Goal: Information Seeking & Learning: Find specific fact

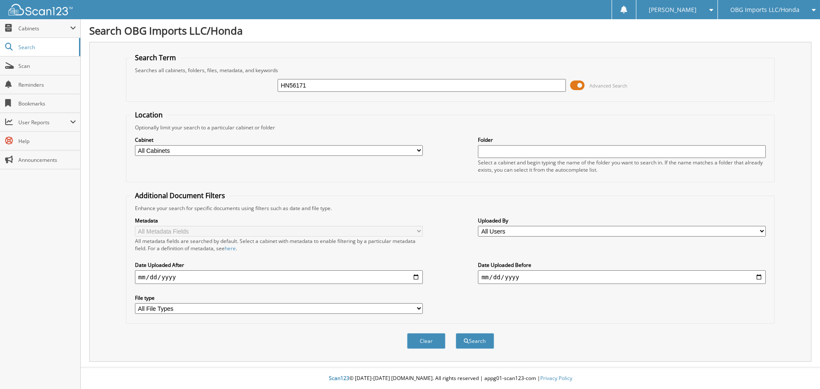
type input "HN56171"
click at [455, 333] on button "Search" at bounding box center [474, 341] width 38 height 16
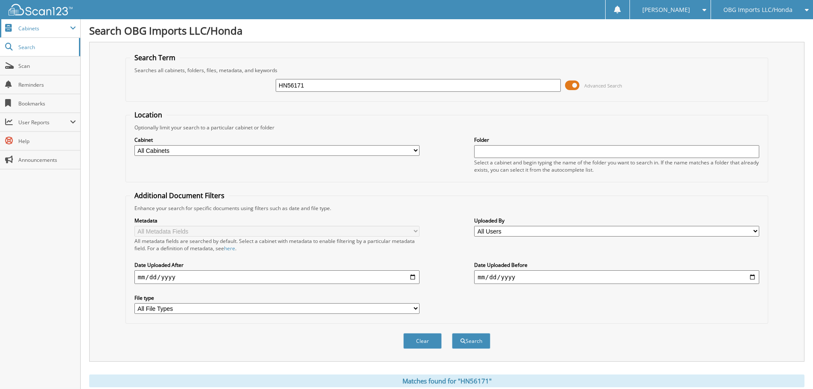
drag, startPoint x: 327, startPoint y: 85, endPoint x: 0, endPoint y: 32, distance: 331.3
click at [0, 32] on body "Stacia M. Settings Logout OBG Imports LLC/Honda BMI Imports LLC/Kia,Hyundai,Mit…" at bounding box center [406, 290] width 813 height 581
type input "10572"
click at [452, 333] on button "Search" at bounding box center [471, 341] width 38 height 16
drag, startPoint x: 365, startPoint y: 90, endPoint x: 61, endPoint y: 52, distance: 306.4
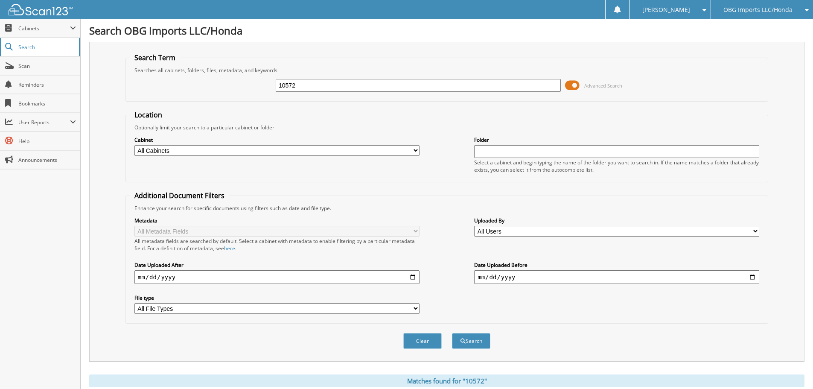
type input "10701"
click at [452, 333] on button "Search" at bounding box center [471, 341] width 38 height 16
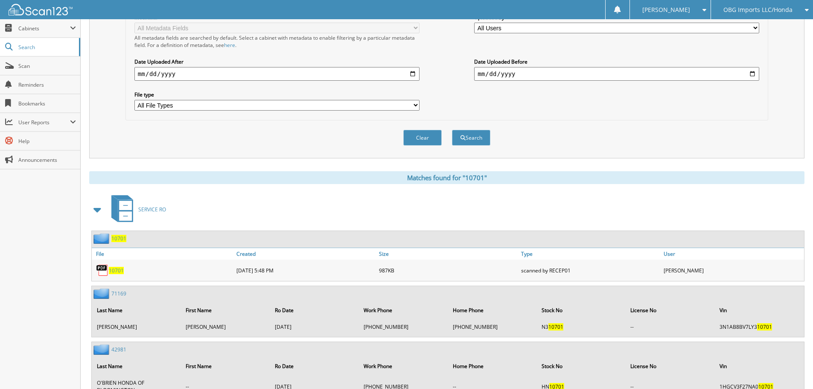
scroll to position [43, 0]
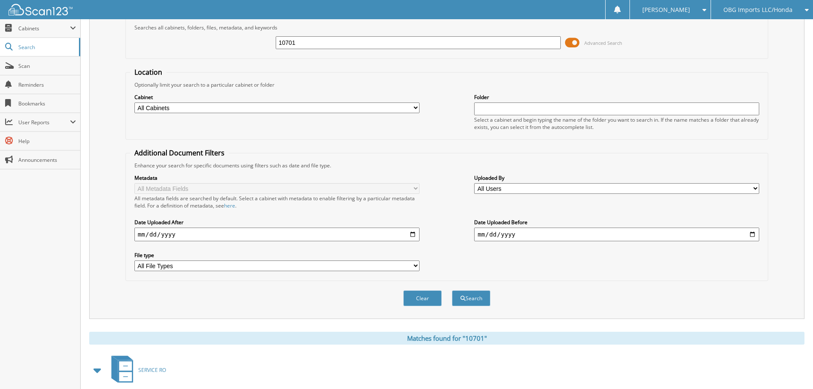
click at [320, 39] on input "10701" at bounding box center [418, 42] width 285 height 13
type input "10583"
click at [452, 290] on button "Search" at bounding box center [471, 298] width 38 height 16
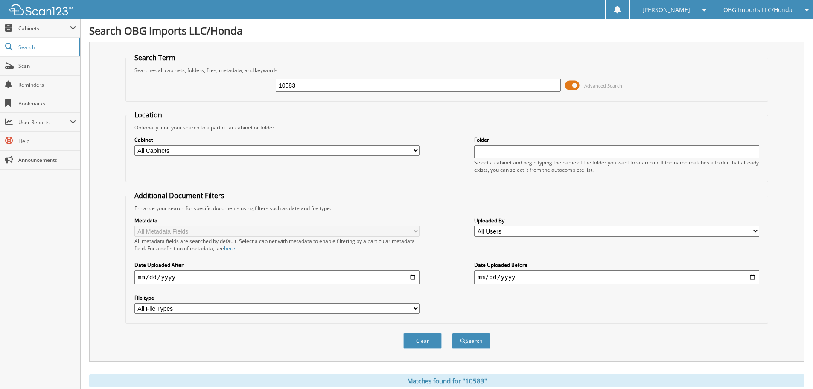
drag, startPoint x: 307, startPoint y: 88, endPoint x: 109, endPoint y: 64, distance: 198.7
click at [116, 65] on div "Search Term Searches all cabinets, folders, files, metadata, and keywords 10583…" at bounding box center [446, 202] width 715 height 320
type input "10663"
click at [452, 333] on button "Search" at bounding box center [471, 341] width 38 height 16
drag, startPoint x: 326, startPoint y: 88, endPoint x: 0, endPoint y: 13, distance: 334.6
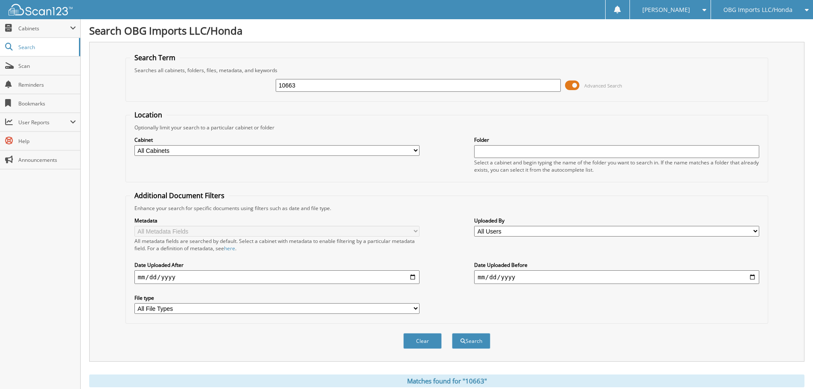
click at [0, 13] on body "Stacia M. Settings Logout OBG Imports LLC/Honda BMI Imports LLC/Kia,Hyundai,Mit…" at bounding box center [406, 331] width 813 height 663
type input "10677"
click at [452, 333] on button "Search" at bounding box center [471, 341] width 38 height 16
click at [315, 87] on input "10677" at bounding box center [418, 85] width 285 height 13
type input "10665"
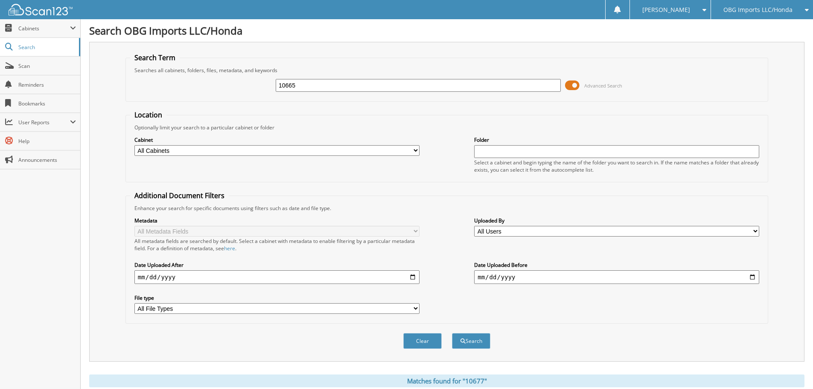
click at [452, 333] on button "Search" at bounding box center [471, 341] width 38 height 16
click at [344, 84] on input "10665" at bounding box center [418, 85] width 285 height 13
type input "10570"
click at [452, 333] on button "Search" at bounding box center [471, 341] width 38 height 16
drag, startPoint x: 335, startPoint y: 88, endPoint x: 104, endPoint y: 79, distance: 231.1
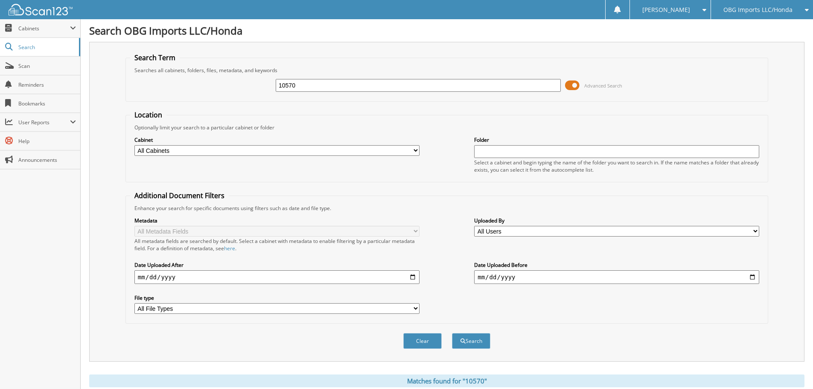
click at [112, 80] on div "Search Term Searches all cabinets, folders, files, metadata, and keywords 10570…" at bounding box center [446, 202] width 715 height 320
type input "10648"
click at [452, 333] on button "Search" at bounding box center [471, 341] width 38 height 16
click at [324, 85] on input "10648" at bounding box center [418, 85] width 285 height 13
type input "10708"
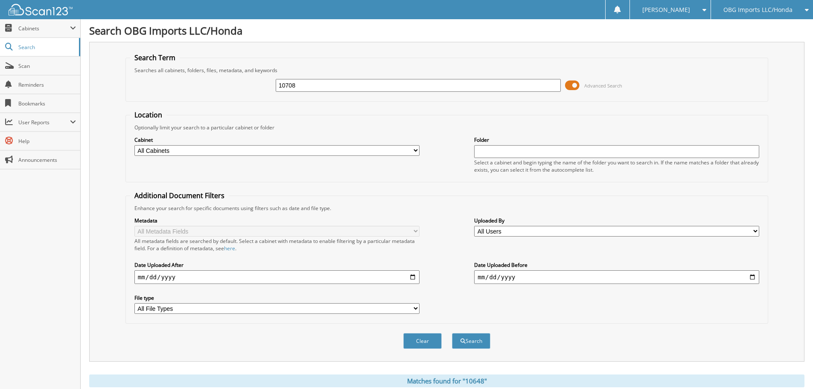
click at [452, 333] on button "Search" at bounding box center [471, 341] width 38 height 16
click at [315, 81] on input "10708" at bounding box center [418, 85] width 285 height 13
type input "10623"
click at [452, 333] on button "Search" at bounding box center [471, 341] width 38 height 16
click at [321, 84] on input "10623" at bounding box center [418, 85] width 285 height 13
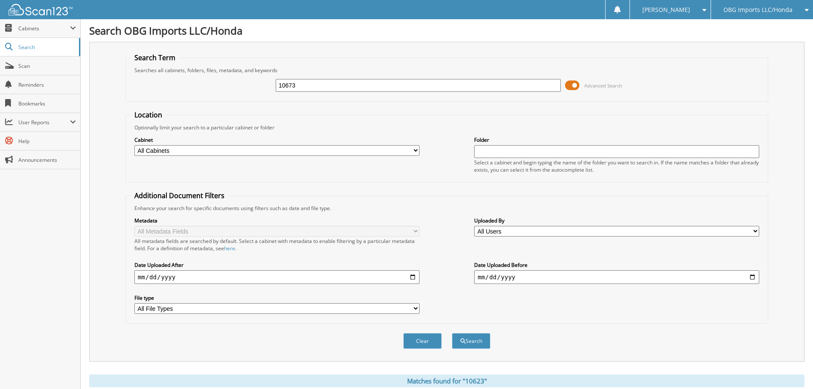
type input "10673"
click at [452, 333] on button "Search" at bounding box center [471, 341] width 38 height 16
click at [318, 83] on input "10673" at bounding box center [418, 85] width 285 height 13
type input "10654"
click at [452, 333] on button "Search" at bounding box center [471, 341] width 38 height 16
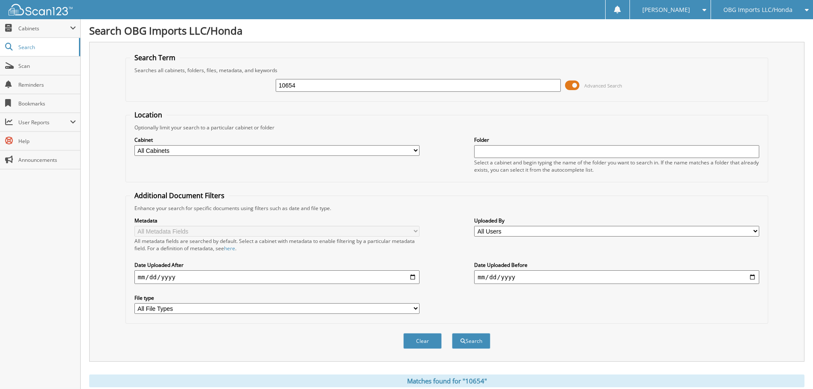
click at [330, 86] on input "10654" at bounding box center [418, 85] width 285 height 13
type input "10638"
click at [452, 333] on button "Search" at bounding box center [471, 341] width 38 height 16
click at [321, 88] on input "10638" at bounding box center [418, 85] width 285 height 13
type input "10649"
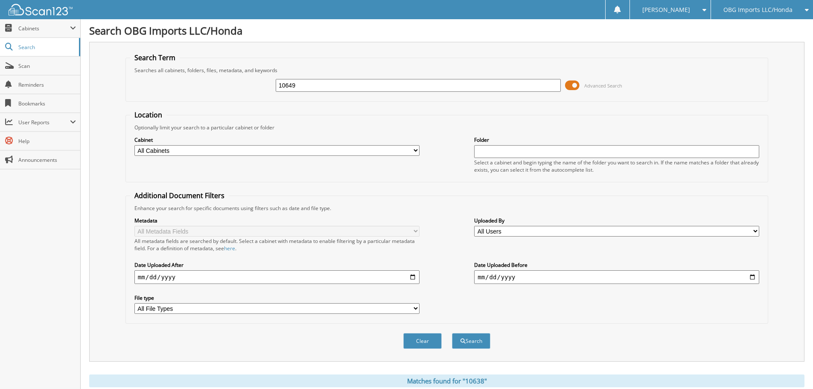
click at [452, 333] on button "Search" at bounding box center [471, 341] width 38 height 16
click at [323, 88] on input "10649" at bounding box center [418, 85] width 285 height 13
type input "10706"
click at [452, 333] on button "Search" at bounding box center [471, 341] width 38 height 16
click at [338, 82] on input "10706" at bounding box center [418, 85] width 285 height 13
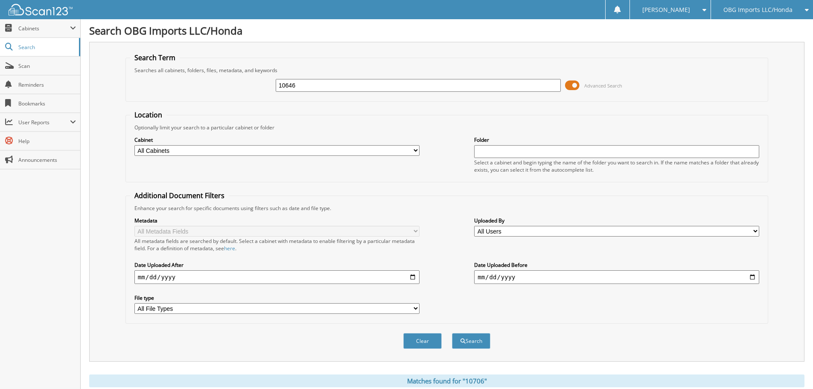
type input "10646"
click at [452, 333] on button "Search" at bounding box center [471, 341] width 38 height 16
click at [347, 88] on input "10646" at bounding box center [418, 85] width 285 height 13
type input "10629"
click at [452, 333] on button "Search" at bounding box center [471, 341] width 38 height 16
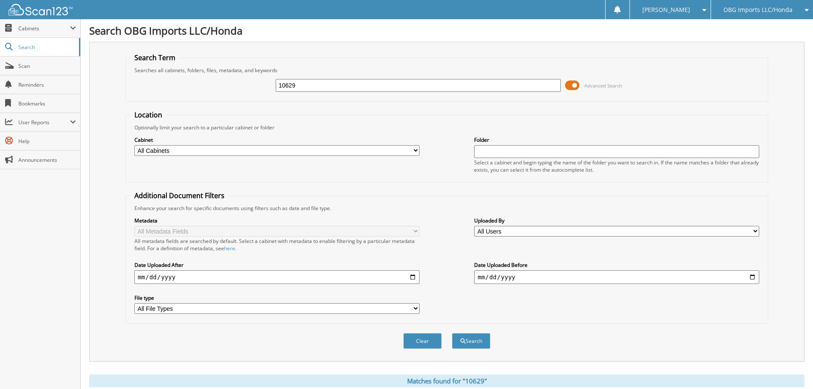
click at [339, 88] on input "10629" at bounding box center [418, 85] width 285 height 13
type input "10582"
click at [452, 333] on button "Search" at bounding box center [471, 341] width 38 height 16
click at [353, 82] on input "10582" at bounding box center [418, 85] width 285 height 13
type input "10694"
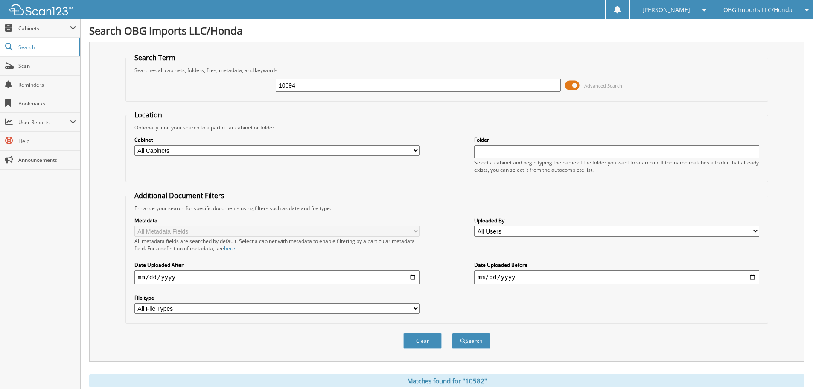
click at [452, 333] on button "Search" at bounding box center [471, 341] width 38 height 16
click at [347, 86] on input "10694" at bounding box center [418, 85] width 285 height 13
type input "10607"
click at [452, 333] on button "Search" at bounding box center [471, 341] width 38 height 16
click at [319, 85] on input "10607" at bounding box center [418, 85] width 285 height 13
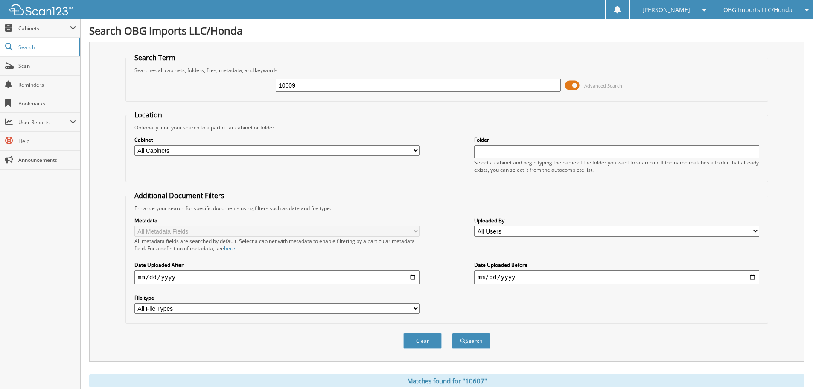
type input "10609"
click at [452, 333] on button "Search" at bounding box center [471, 341] width 38 height 16
click at [318, 82] on input "10609" at bounding box center [418, 85] width 285 height 13
type input "10625\"
click at [452, 333] on button "Search" at bounding box center [471, 341] width 38 height 16
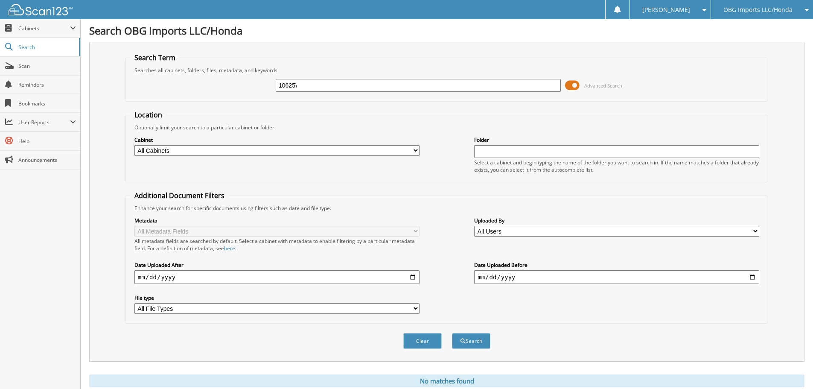
click at [347, 83] on input "10625\" at bounding box center [418, 85] width 285 height 13
type input "10625"
click at [452, 333] on button "Search" at bounding box center [471, 341] width 38 height 16
click at [320, 87] on input "10625" at bounding box center [418, 85] width 285 height 13
type input "10643"
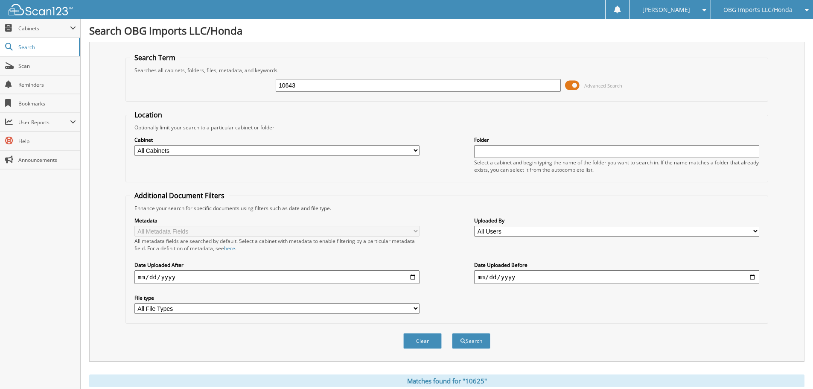
click at [452, 333] on button "Search" at bounding box center [471, 341] width 38 height 16
click at [350, 84] on input "10643" at bounding box center [418, 85] width 285 height 13
type input "10600"
click at [452, 333] on button "Search" at bounding box center [471, 341] width 38 height 16
click at [330, 89] on input "10600" at bounding box center [418, 85] width 285 height 13
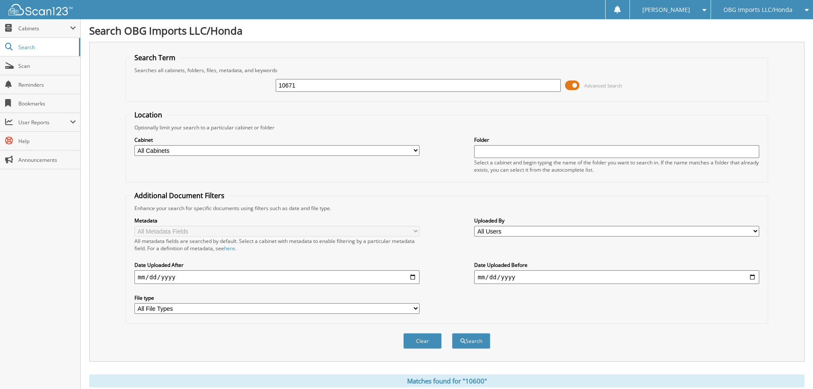
type input "10671"
click at [452, 333] on button "Search" at bounding box center [471, 341] width 38 height 16
click at [382, 92] on div "10671" at bounding box center [418, 85] width 285 height 15
click at [381, 88] on input "10671" at bounding box center [418, 85] width 285 height 13
type input "10689"
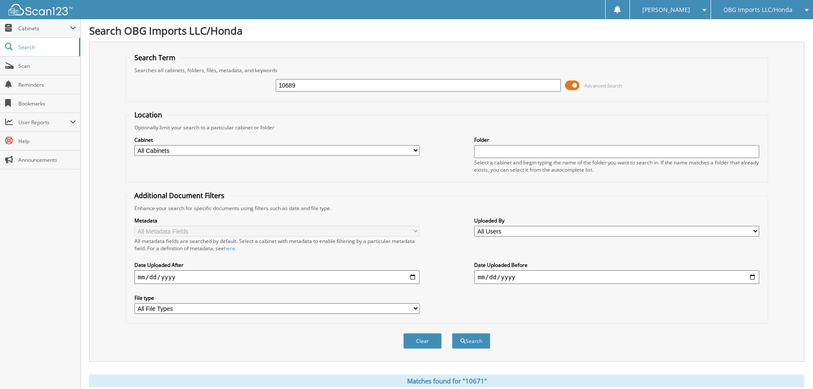
click at [452, 333] on button "Search" at bounding box center [471, 341] width 38 height 16
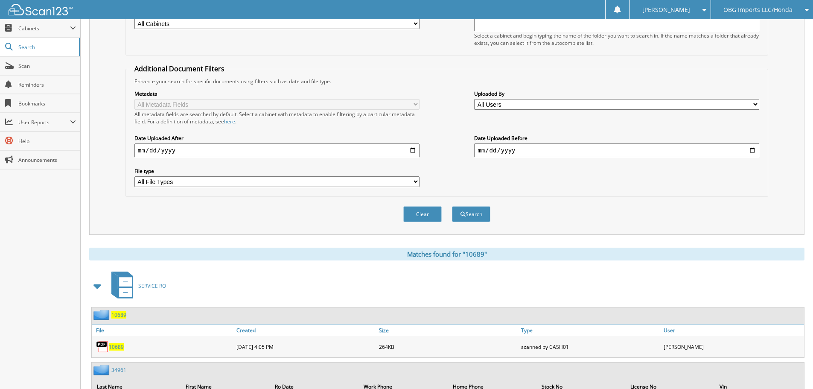
scroll to position [2, 0]
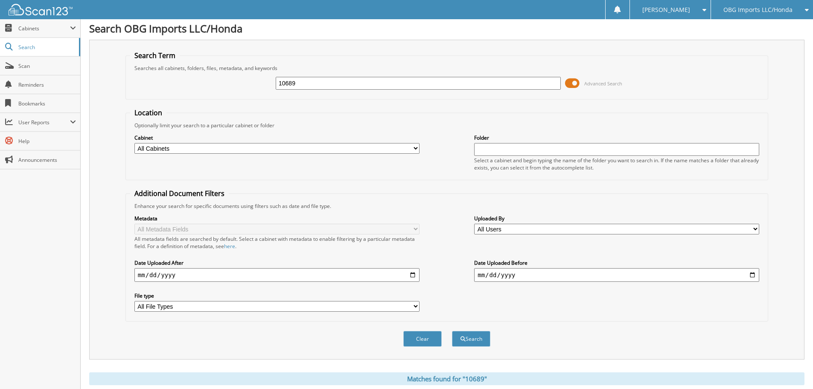
click at [362, 77] on input "10689" at bounding box center [418, 83] width 285 height 13
type input "10704"
click at [452, 331] on button "Search" at bounding box center [471, 339] width 38 height 16
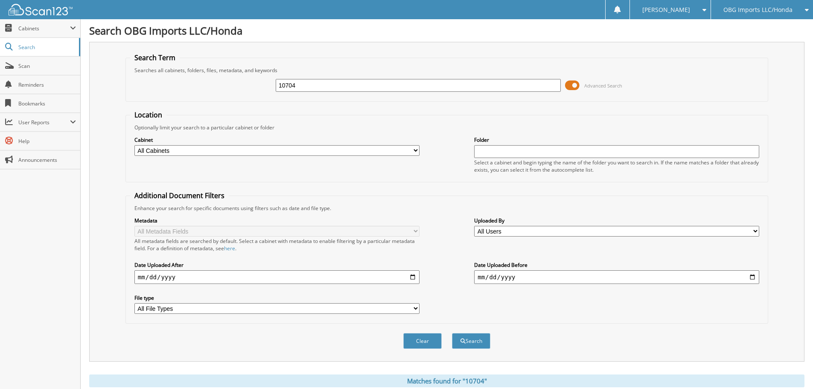
click at [353, 84] on input "10704" at bounding box center [418, 85] width 285 height 13
type input "10709"
click at [452, 333] on button "Search" at bounding box center [471, 341] width 38 height 16
click at [350, 87] on input "10709" at bounding box center [418, 85] width 285 height 13
type input "10639"
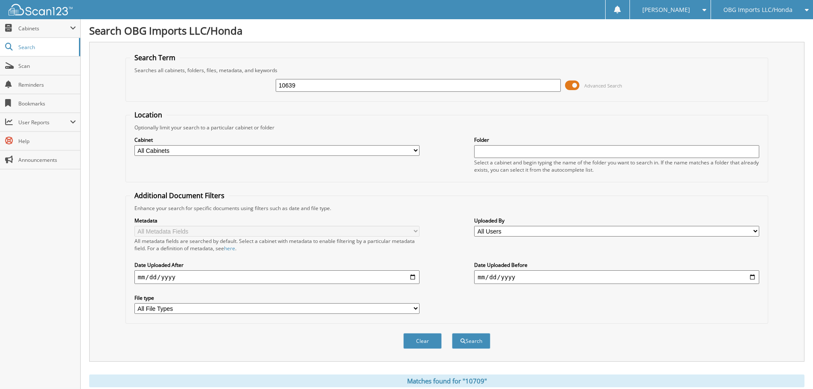
click at [452, 333] on button "Search" at bounding box center [471, 341] width 38 height 16
drag, startPoint x: 363, startPoint y: 86, endPoint x: 0, endPoint y: 0, distance: 372.9
click at [0, 18] on body "[PERSON_NAME] Settings Logout OBG Imports LLC/Honda BMI Imports LLC/Kia,Hyundai…" at bounding box center [406, 331] width 813 height 663
type input "10447"
click at [452, 333] on button "Search" at bounding box center [471, 341] width 38 height 16
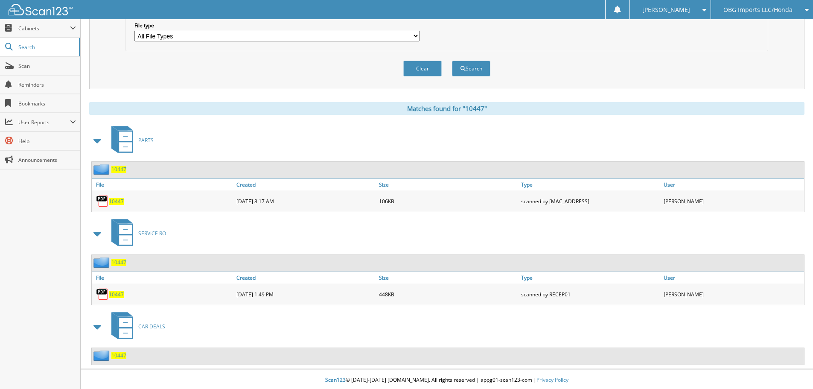
scroll to position [274, 0]
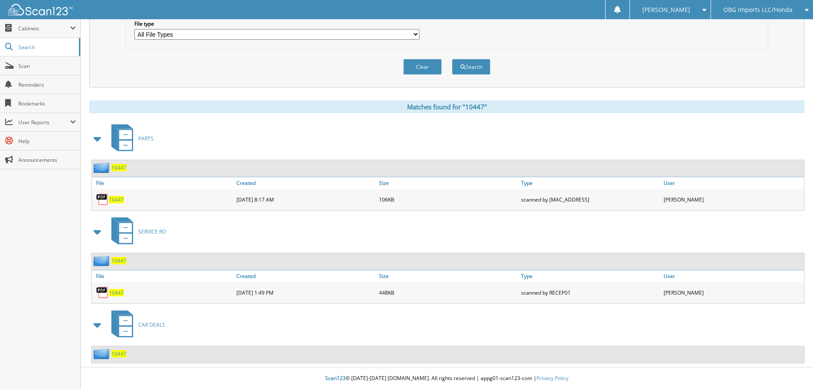
click at [676, 63] on div "Clear Search" at bounding box center [447, 67] width 643 height 35
click at [763, 12] on span "OBG Imports LLC/Honda" at bounding box center [758, 9] width 69 height 5
click at [750, 45] on link "RPG Imports LLC/Nissan" at bounding box center [762, 49] width 102 height 15
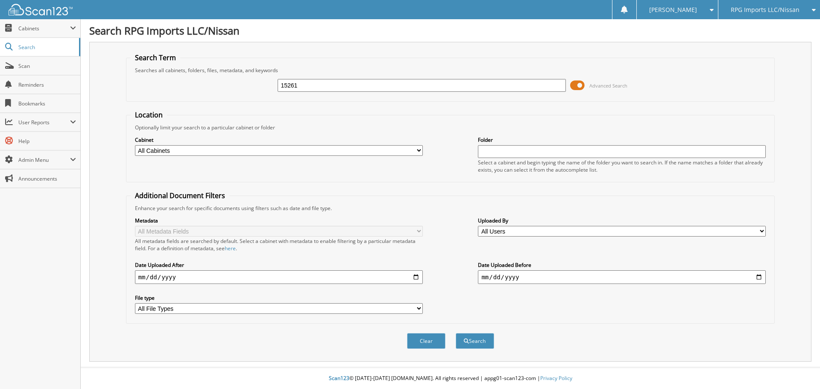
type input "15261"
click at [455, 333] on button "Search" at bounding box center [474, 341] width 38 height 16
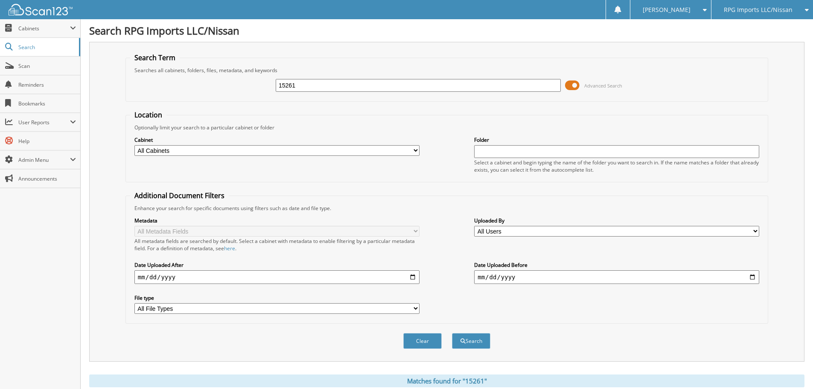
click at [338, 83] on input "15261" at bounding box center [418, 85] width 285 height 13
type input "15273"
click at [452, 333] on button "Search" at bounding box center [471, 341] width 38 height 16
click at [367, 85] on input "15273" at bounding box center [418, 85] width 285 height 13
type input "15296"
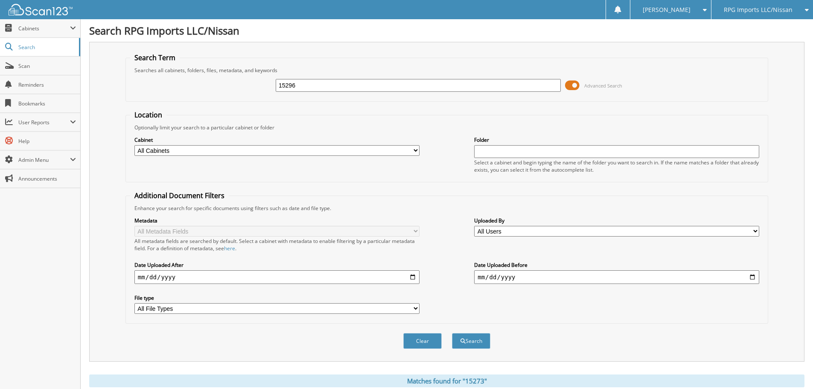
click at [452, 333] on button "Search" at bounding box center [471, 341] width 38 height 16
click at [367, 86] on input "15296" at bounding box center [418, 85] width 285 height 13
type input "15196"
click at [452, 333] on button "Search" at bounding box center [471, 341] width 38 height 16
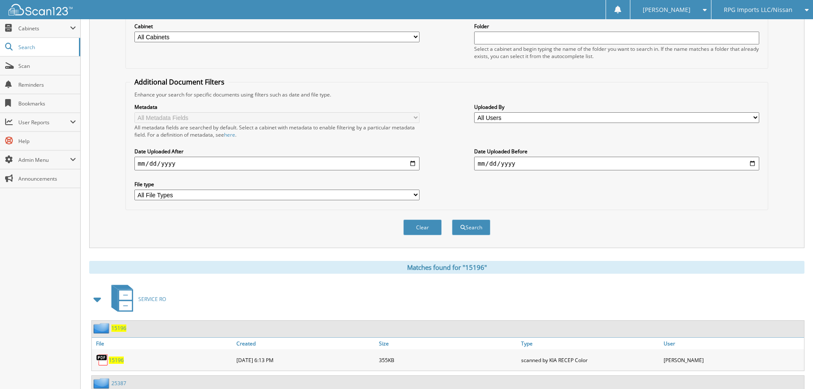
scroll to position [43, 0]
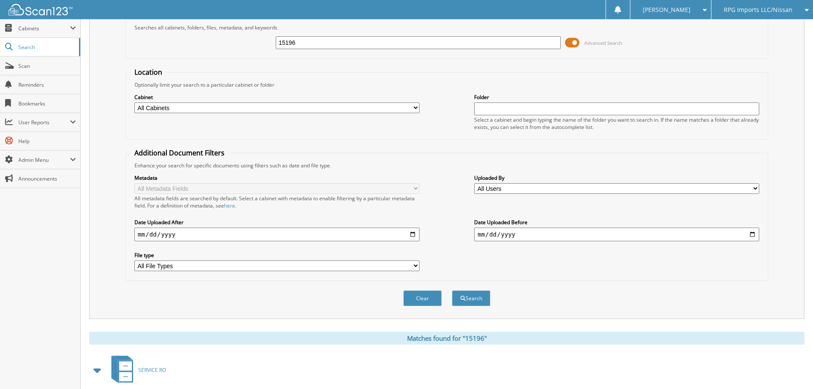
click at [350, 46] on input "15196" at bounding box center [418, 42] width 285 height 13
type input "15269"
click at [452, 290] on button "Search" at bounding box center [471, 298] width 38 height 16
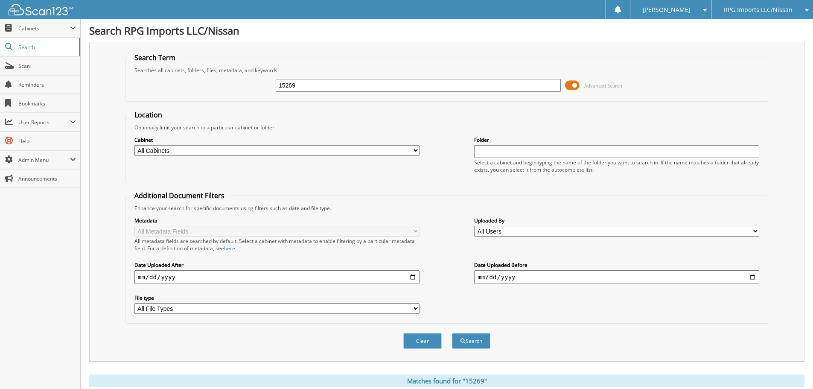
click at [306, 85] on input "15269" at bounding box center [418, 85] width 285 height 13
type input "15214"
click at [452, 333] on button "Search" at bounding box center [471, 341] width 38 height 16
click at [358, 88] on input "15214" at bounding box center [418, 85] width 285 height 13
type input "15284"
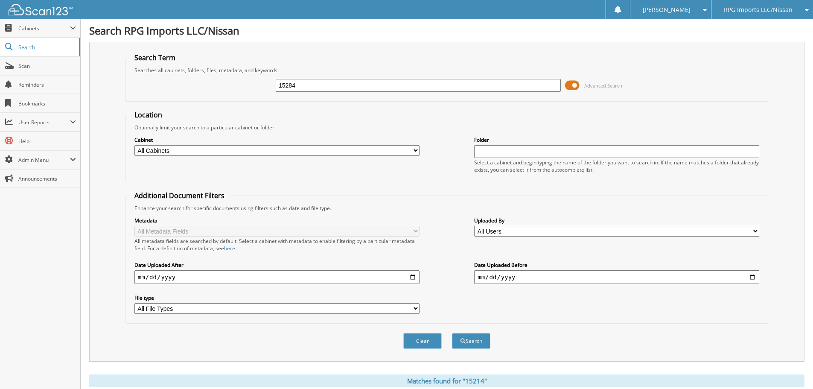
click at [452, 333] on button "Search" at bounding box center [471, 341] width 38 height 16
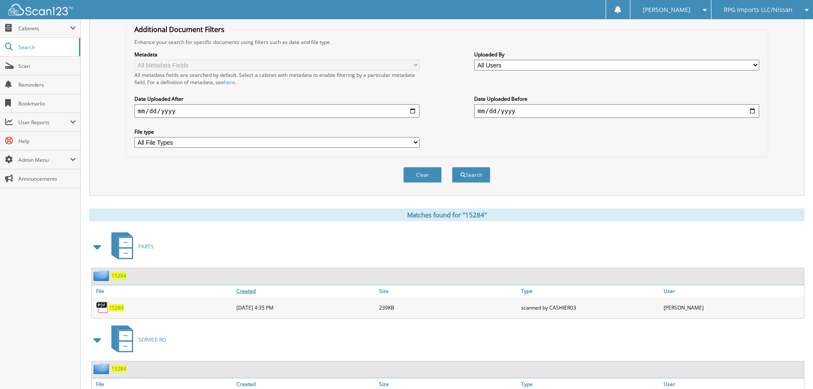
scroll to position [43, 0]
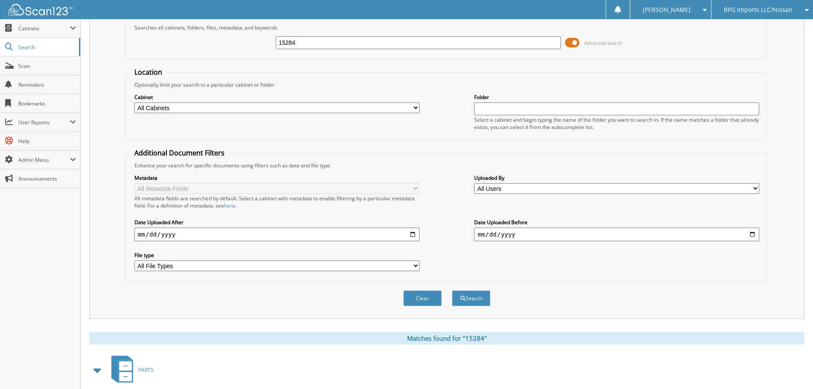
click at [333, 40] on input "15284" at bounding box center [418, 42] width 285 height 13
type input "15253"
click at [452, 290] on button "Search" at bounding box center [471, 298] width 38 height 16
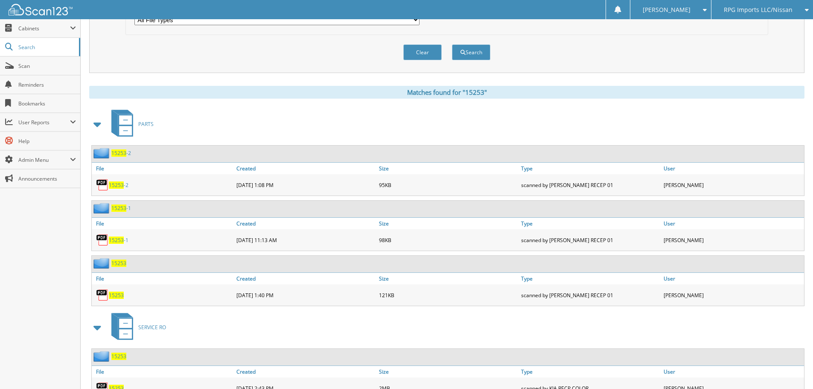
scroll to position [32, 0]
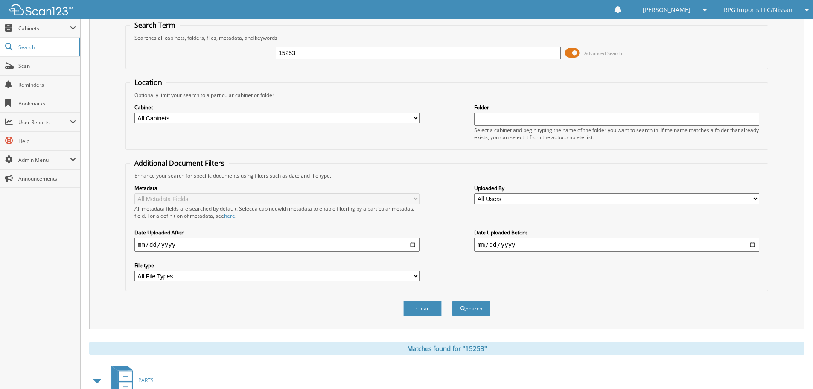
click at [338, 47] on input "15253" at bounding box center [418, 53] width 285 height 13
type input "15283"
click at [452, 301] on button "Search" at bounding box center [471, 309] width 38 height 16
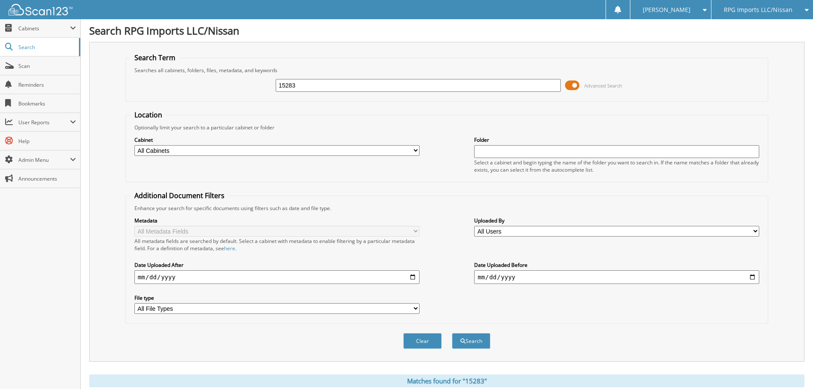
click at [309, 84] on input "15283" at bounding box center [418, 85] width 285 height 13
type input "15194"
click at [452, 333] on button "Search" at bounding box center [471, 341] width 38 height 16
click at [340, 86] on input "15194" at bounding box center [418, 85] width 285 height 13
type input "15304"
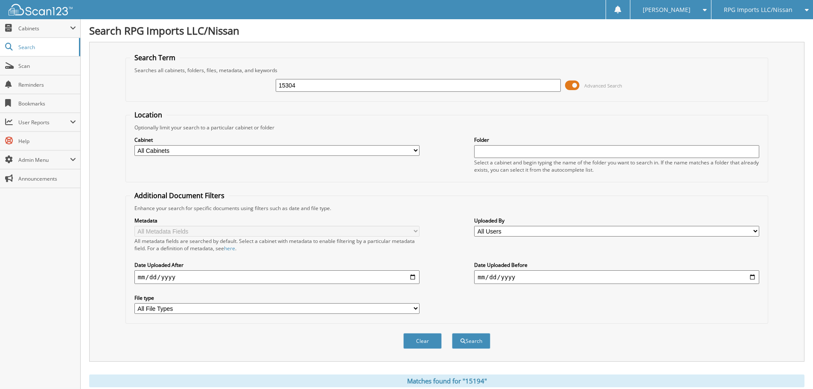
click at [452, 333] on button "Search" at bounding box center [471, 341] width 38 height 16
click at [333, 84] on input "15304" at bounding box center [418, 85] width 285 height 13
type input "15235"
click at [452, 333] on button "Search" at bounding box center [471, 341] width 38 height 16
click at [338, 87] on input "15235" at bounding box center [418, 85] width 285 height 13
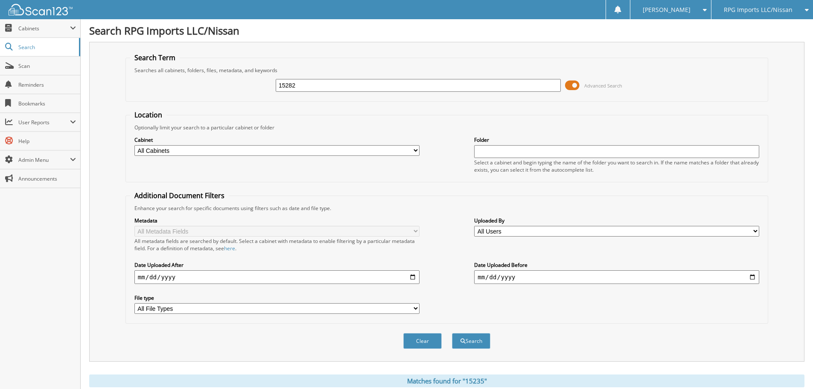
type input "15282"
click at [452, 333] on button "Search" at bounding box center [471, 341] width 38 height 16
drag, startPoint x: 326, startPoint y: 85, endPoint x: 30, endPoint y: 70, distance: 296.3
type input "15290"
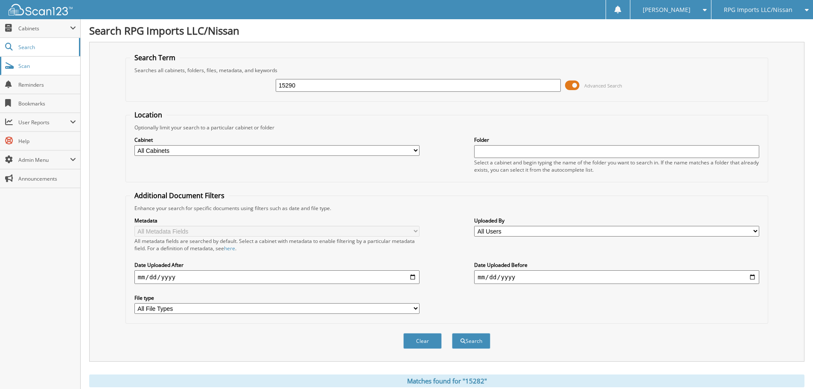
click at [452, 333] on button "Search" at bounding box center [471, 341] width 38 height 16
click at [327, 87] on input "15290" at bounding box center [418, 85] width 285 height 13
type input "15217"
click at [452, 333] on button "Search" at bounding box center [471, 341] width 38 height 16
click at [327, 89] on input "15217" at bounding box center [418, 85] width 285 height 13
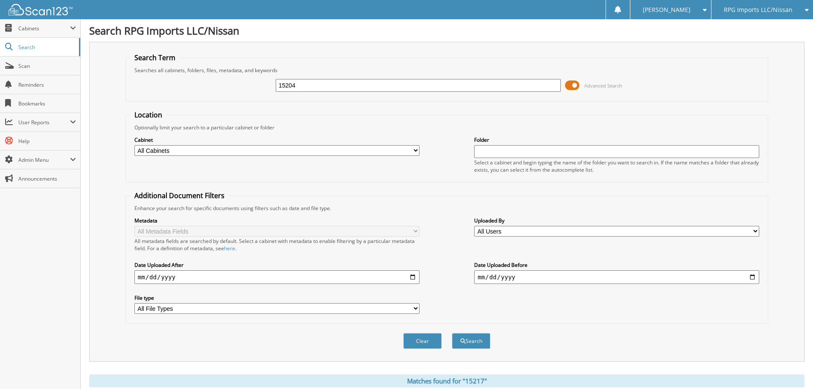
type input "15204"
click at [452, 333] on button "Search" at bounding box center [471, 341] width 38 height 16
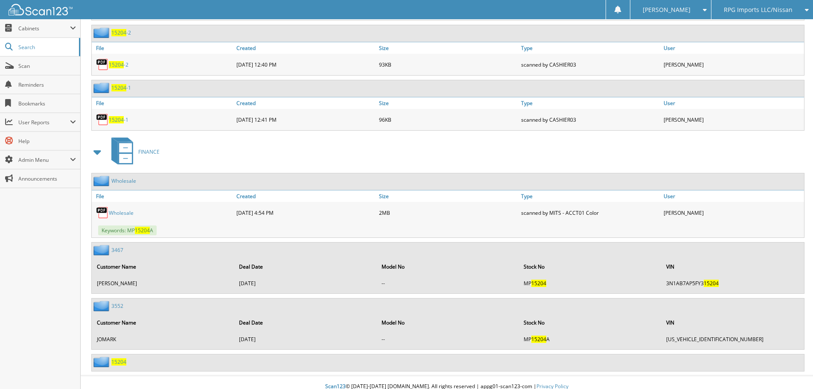
scroll to position [608, 0]
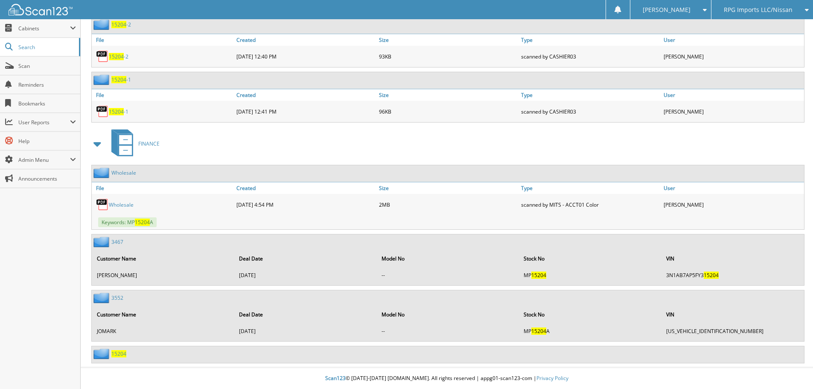
click at [118, 355] on span "15204" at bounding box center [118, 353] width 15 height 7
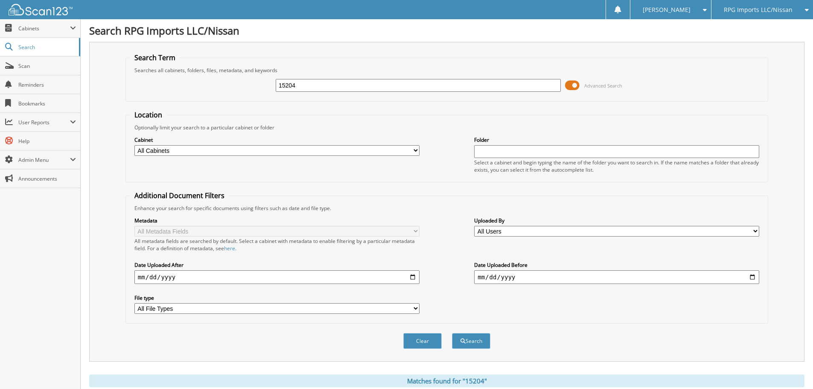
drag, startPoint x: 326, startPoint y: 87, endPoint x: 0, endPoint y: -5, distance: 338.5
type input "15298"
click at [452, 333] on button "Search" at bounding box center [471, 341] width 38 height 16
click at [304, 84] on input "15298" at bounding box center [418, 85] width 285 height 13
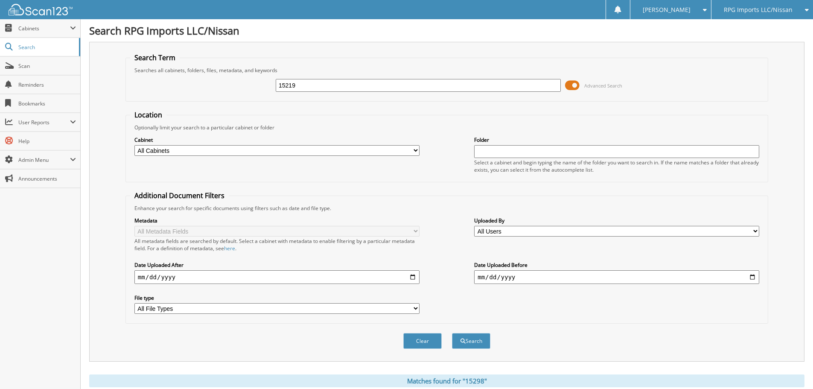
type input "15219"
click at [452, 333] on button "Search" at bounding box center [471, 341] width 38 height 16
click at [341, 86] on input "15219" at bounding box center [418, 85] width 285 height 13
type input "15223"
click at [452, 333] on button "Search" at bounding box center [471, 341] width 38 height 16
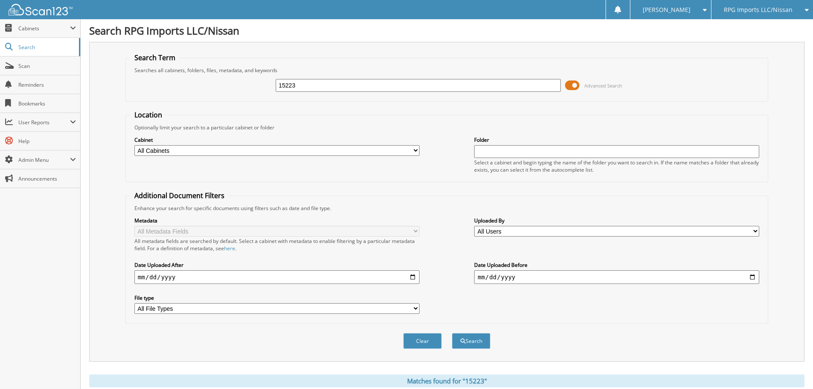
click at [329, 90] on input "15223" at bounding box center [418, 85] width 285 height 13
type input "15265"
click at [452, 333] on button "Search" at bounding box center [471, 341] width 38 height 16
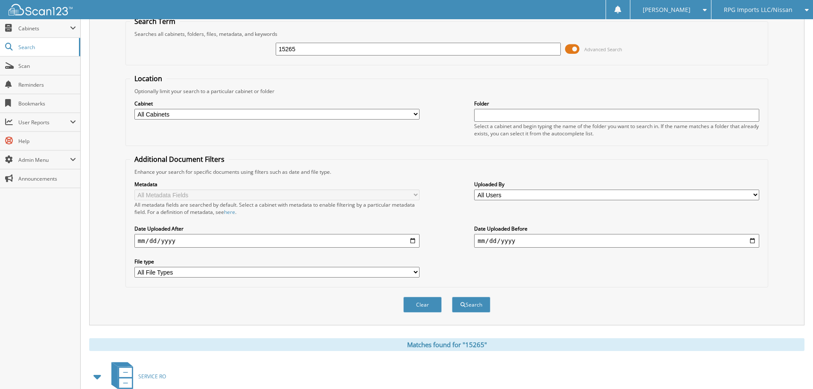
scroll to position [32, 0]
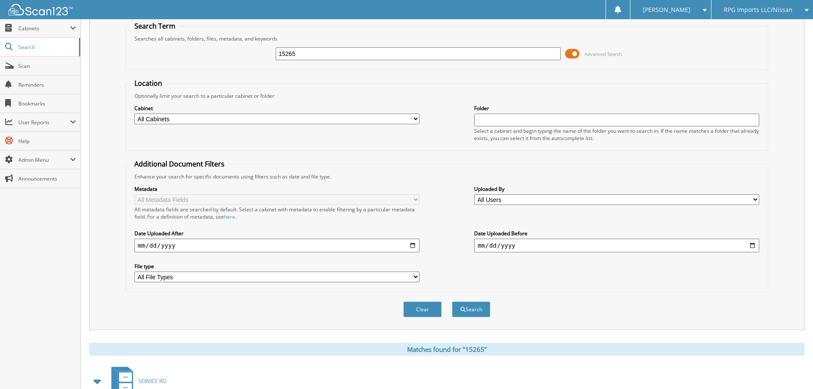
drag, startPoint x: 323, startPoint y: 56, endPoint x: 0, endPoint y: 9, distance: 326.1
click at [0, 12] on body "[PERSON_NAME] Settings Logout RPG Imports LLC/Nissan BMI Imports LLC/Kia,Hyunda…" at bounding box center [406, 327] width 813 height 719
type input "15300"
click at [452, 301] on button "Search" at bounding box center [471, 309] width 38 height 16
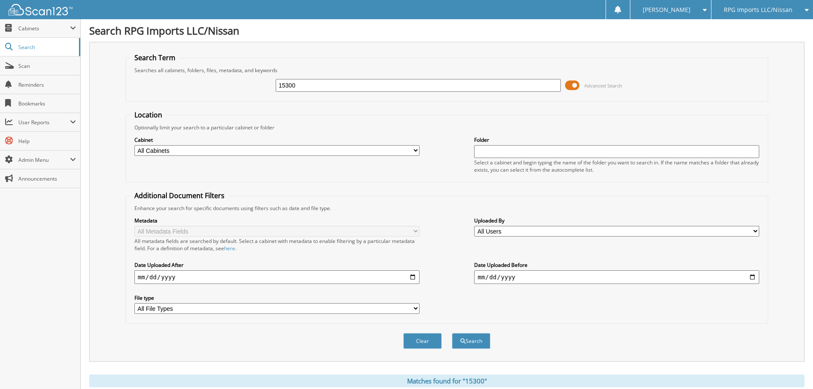
click at [317, 81] on input "15300" at bounding box center [418, 85] width 285 height 13
type input "15212"
click at [452, 333] on button "Search" at bounding box center [471, 341] width 38 height 16
click at [347, 82] on input "15212" at bounding box center [418, 85] width 285 height 13
type input "15175"
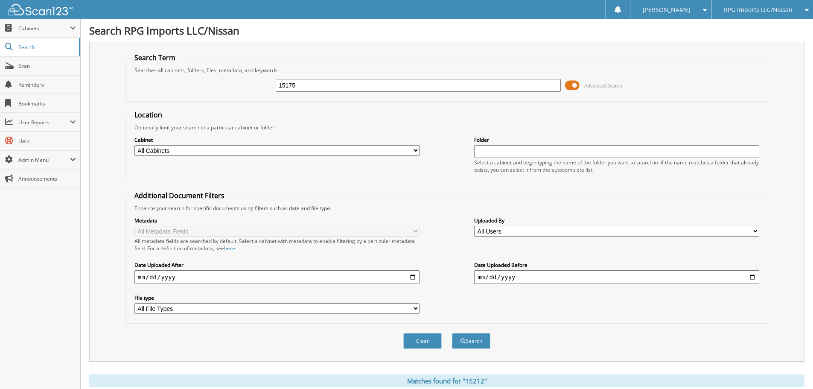
click at [452, 333] on button "Search" at bounding box center [471, 341] width 38 height 16
click at [346, 82] on input "15175" at bounding box center [418, 85] width 285 height 13
type input "15294"
click at [452, 333] on button "Search" at bounding box center [471, 341] width 38 height 16
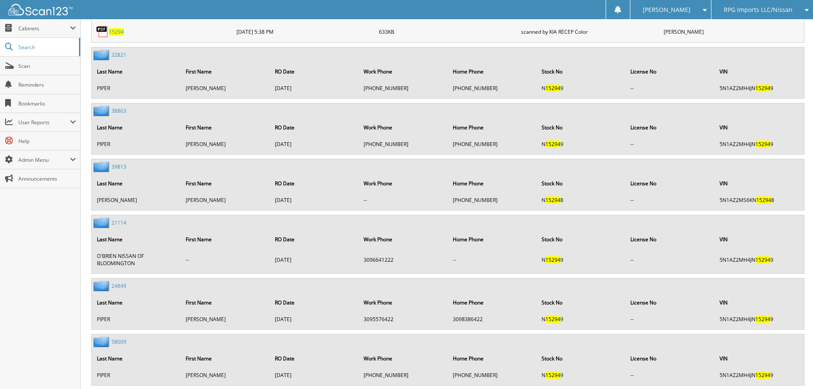
scroll to position [58, 0]
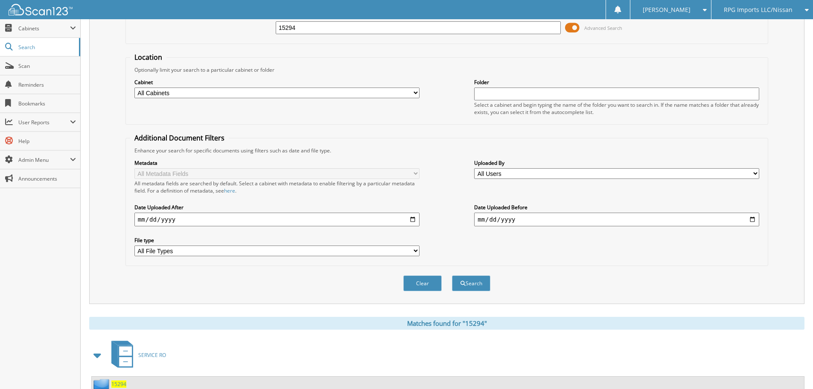
click at [354, 29] on input "15294" at bounding box center [418, 27] width 285 height 13
type input "15257"
click at [452, 275] on button "Search" at bounding box center [471, 283] width 38 height 16
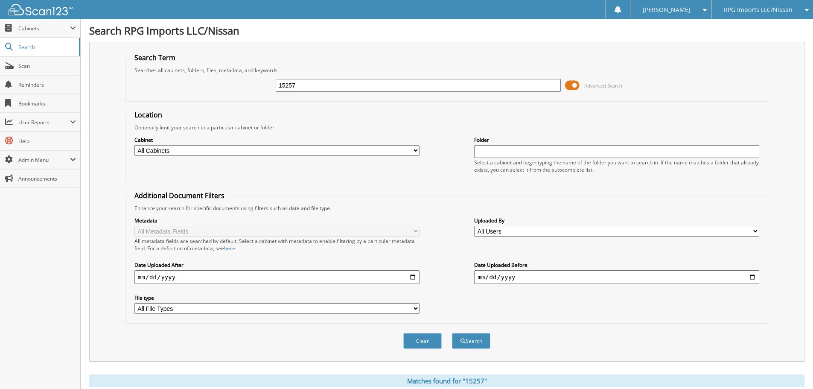
click at [343, 85] on input "15257" at bounding box center [418, 85] width 285 height 13
type input "15193"
click at [452, 333] on button "Search" at bounding box center [471, 341] width 38 height 16
click at [315, 85] on input "15193" at bounding box center [418, 85] width 285 height 13
type input "15230"
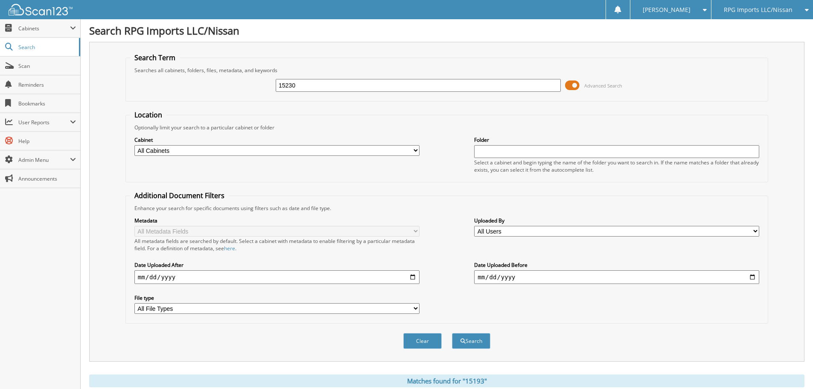
click at [452, 333] on button "Search" at bounding box center [471, 341] width 38 height 16
drag, startPoint x: 325, startPoint y: 87, endPoint x: 26, endPoint y: 47, distance: 301.5
click at [34, 48] on body "Stacia M. Settings Logout RPG Imports LLC/Nissan BMI Imports LLC/Kia,Hyundai,Mi…" at bounding box center [406, 295] width 813 height 591
type input "15308"
click at [452, 333] on button "Search" at bounding box center [471, 341] width 38 height 16
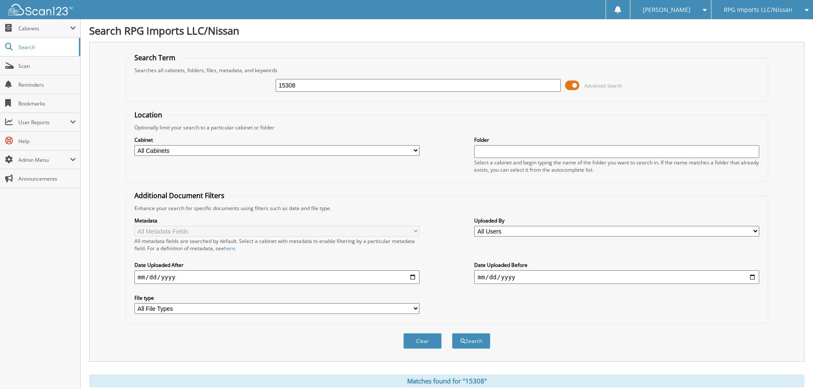
click at [310, 82] on input "15308" at bounding box center [418, 85] width 285 height 13
type input "15293"
click at [452, 333] on button "Search" at bounding box center [471, 341] width 38 height 16
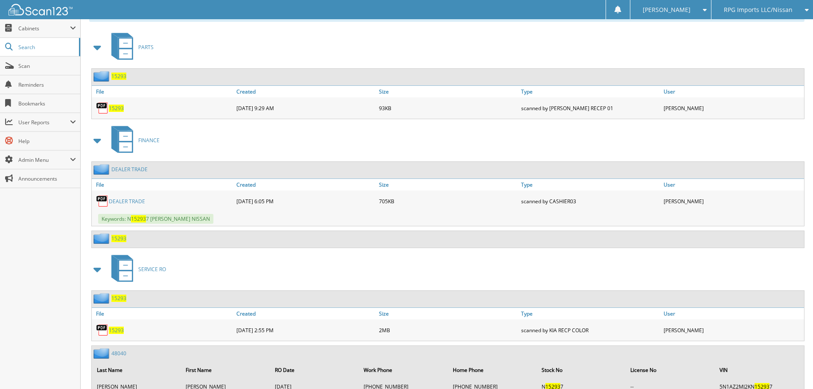
scroll to position [24, 0]
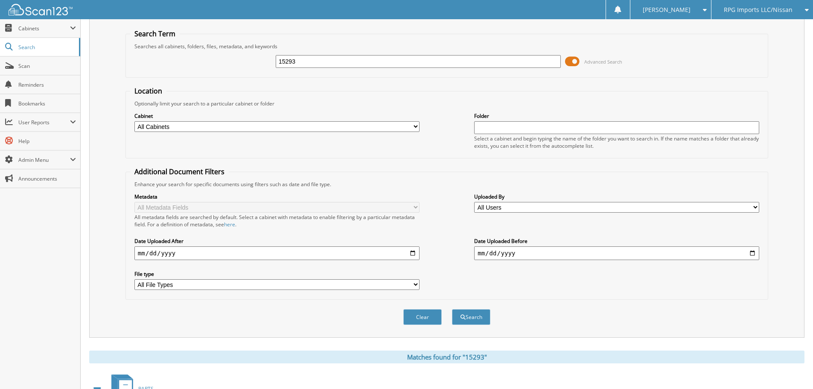
click at [351, 61] on input "15293" at bounding box center [418, 61] width 285 height 13
type input "15215"
click at [452, 309] on button "Search" at bounding box center [471, 317] width 38 height 16
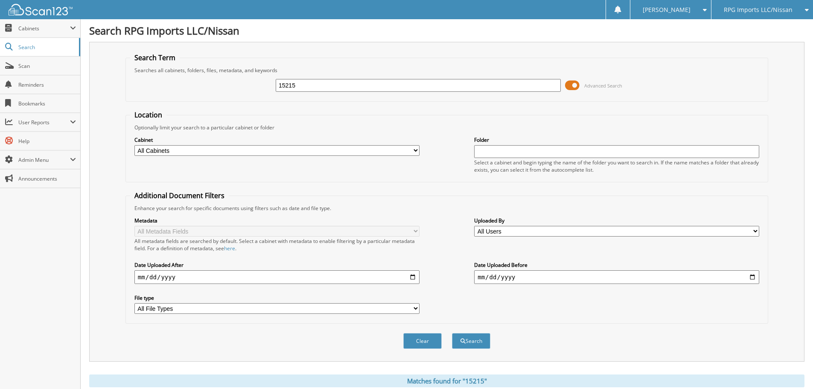
click at [321, 80] on input "15215" at bounding box center [418, 85] width 285 height 13
type input "15241"
click at [452, 333] on button "Search" at bounding box center [471, 341] width 38 height 16
click at [341, 87] on input "15241" at bounding box center [418, 85] width 285 height 13
type input "15332"
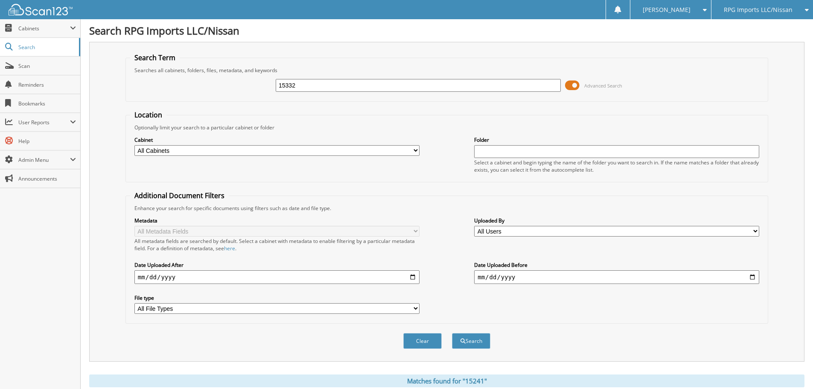
click at [452, 333] on button "Search" at bounding box center [471, 341] width 38 height 16
click at [349, 86] on input "15332" at bounding box center [418, 85] width 285 height 13
type input "15393"
click at [452, 333] on button "Search" at bounding box center [471, 341] width 38 height 16
click at [349, 86] on input "15393" at bounding box center [418, 85] width 285 height 13
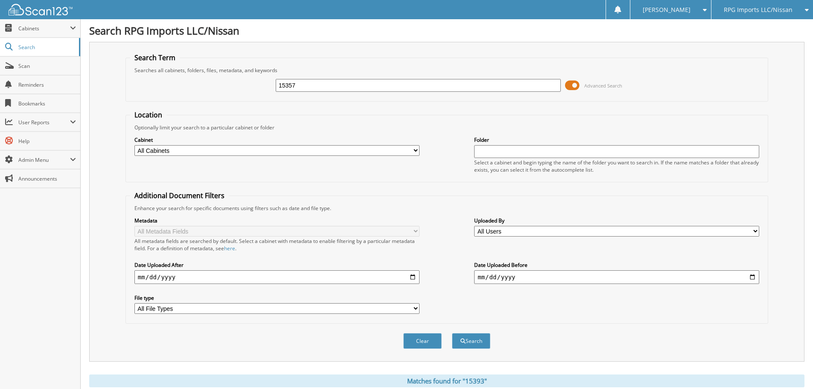
type input "15357"
click at [452, 333] on button "Search" at bounding box center [471, 341] width 38 height 16
click at [327, 85] on input "15357" at bounding box center [418, 85] width 285 height 13
type input "15374"
click at [452, 333] on button "Search" at bounding box center [471, 341] width 38 height 16
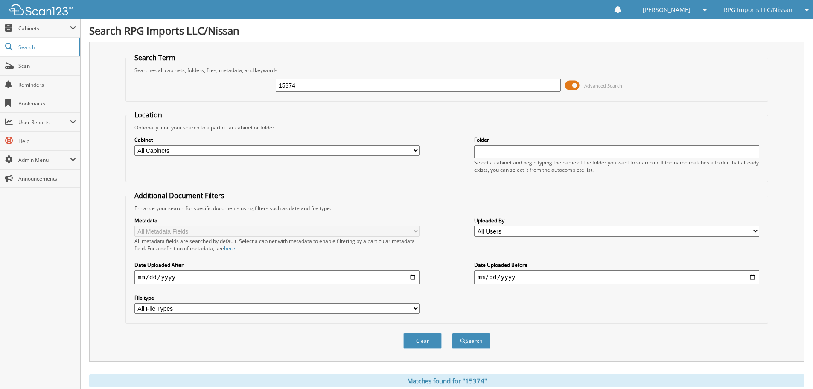
click at [328, 84] on input "15374" at bounding box center [418, 85] width 285 height 13
type input "15311"
click at [452, 333] on button "Search" at bounding box center [471, 341] width 38 height 16
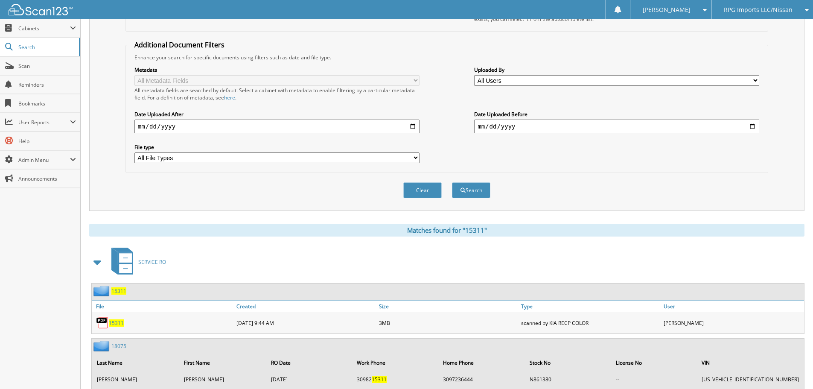
scroll to position [58, 0]
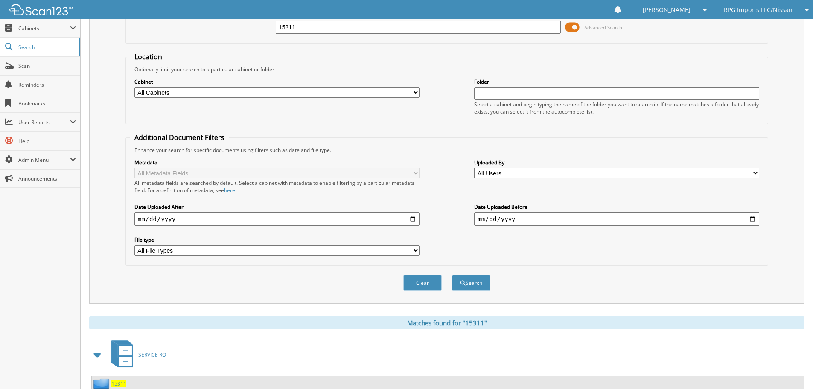
click at [356, 27] on input "15311" at bounding box center [418, 27] width 285 height 13
type input "15340"
click at [452, 275] on button "Search" at bounding box center [471, 283] width 38 height 16
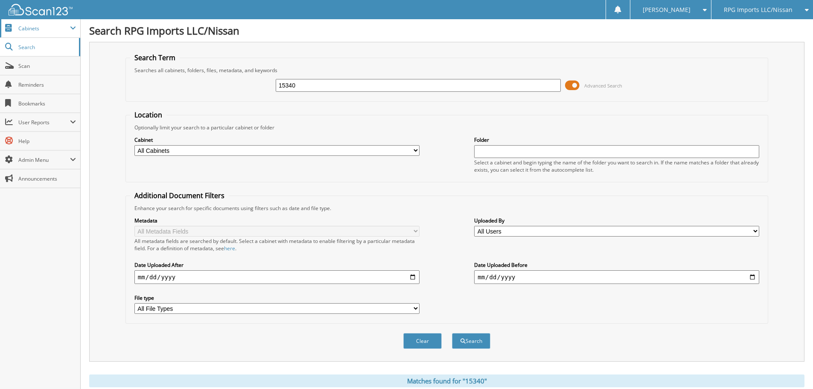
drag, startPoint x: 341, startPoint y: 85, endPoint x: 0, endPoint y: 29, distance: 345.8
type input "15232"
click at [452, 333] on button "Search" at bounding box center [471, 341] width 38 height 16
click at [315, 86] on input "15232" at bounding box center [418, 85] width 285 height 13
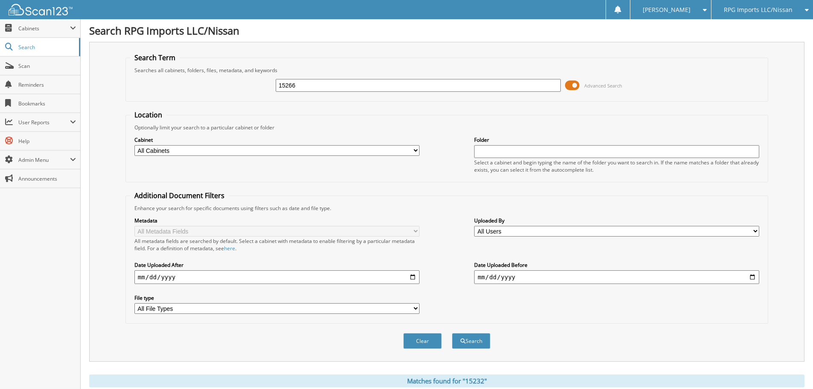
type input "15266"
click at [452, 333] on button "Search" at bounding box center [471, 341] width 38 height 16
click at [333, 83] on input "15266" at bounding box center [418, 85] width 285 height 13
type input "15197"
click at [452, 333] on button "Search" at bounding box center [471, 341] width 38 height 16
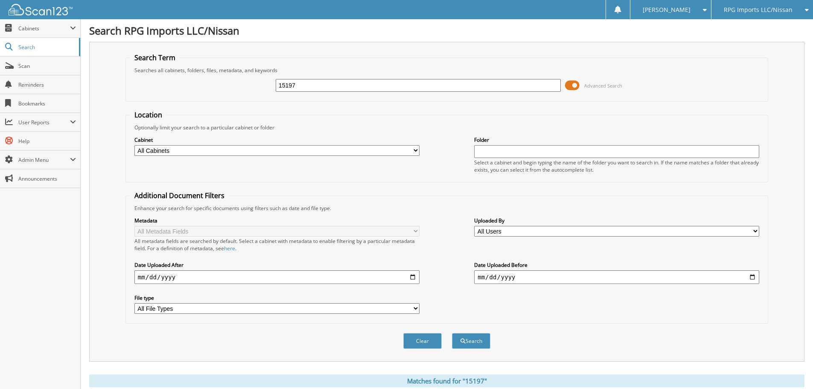
click at [337, 85] on input "15197" at bounding box center [418, 85] width 285 height 13
type input "15258"
click at [452, 333] on button "Search" at bounding box center [471, 341] width 38 height 16
click at [317, 88] on input "15258" at bounding box center [418, 85] width 285 height 13
type input "15286"
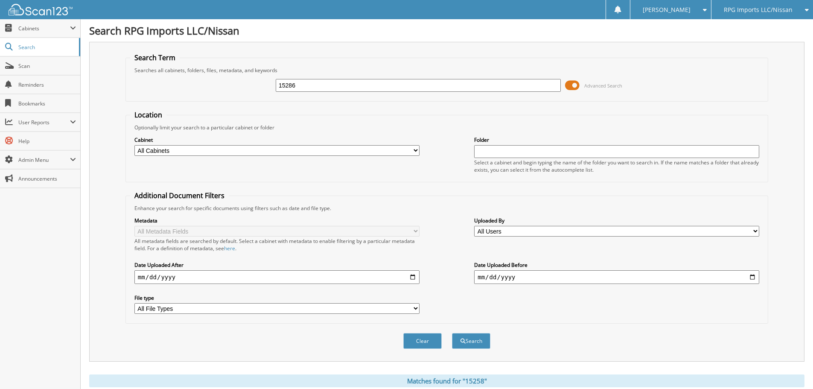
click at [452, 333] on button "Search" at bounding box center [471, 341] width 38 height 16
click at [327, 89] on input "15286" at bounding box center [418, 85] width 285 height 13
type input "15231"
click at [452, 333] on button "Search" at bounding box center [471, 341] width 38 height 16
click at [345, 88] on input "15231" at bounding box center [418, 85] width 285 height 13
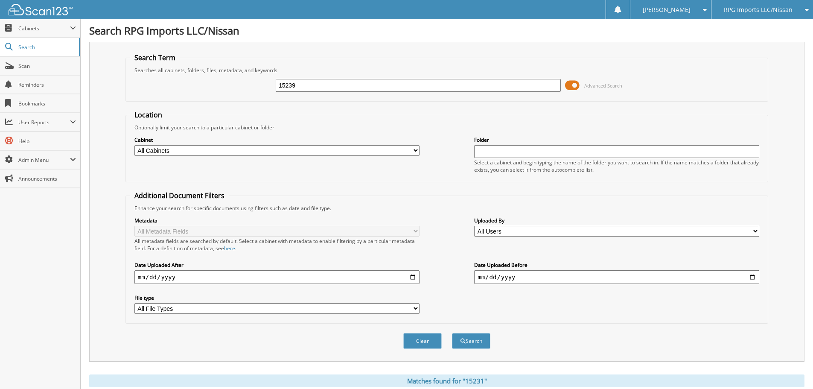
type input "15239"
click at [452, 333] on button "Search" at bounding box center [471, 341] width 38 height 16
click at [320, 85] on input "15239" at bounding box center [418, 85] width 285 height 13
type input "15249"
click at [452, 333] on button "Search" at bounding box center [471, 341] width 38 height 16
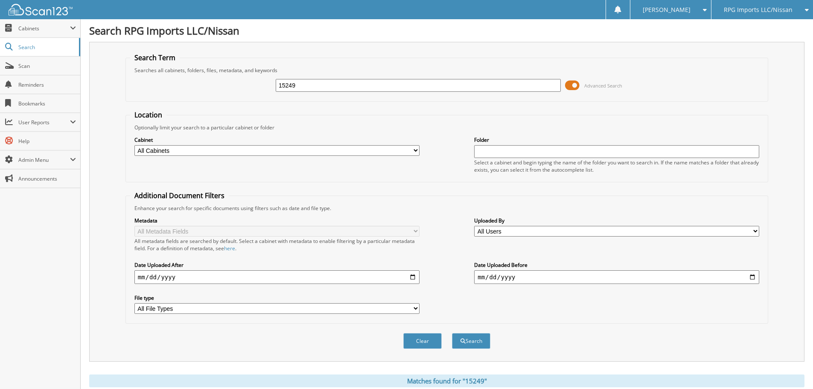
click at [333, 85] on input "15249" at bounding box center [418, 85] width 285 height 13
type input "15099"
click at [452, 333] on button "Search" at bounding box center [471, 341] width 38 height 16
click at [325, 79] on input "15099" at bounding box center [418, 85] width 285 height 13
type input "15259"
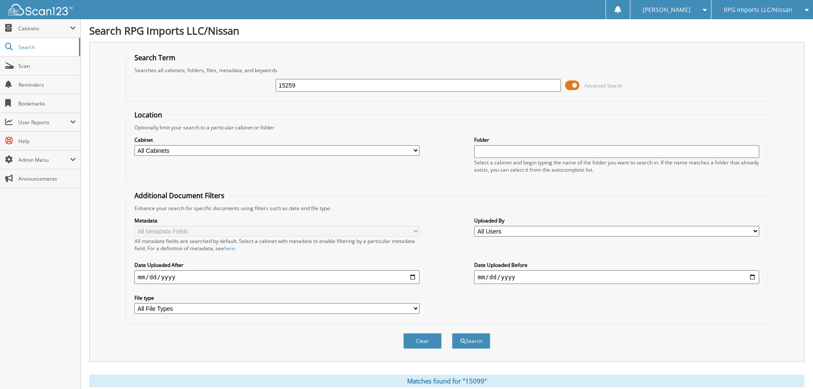
click at [452, 333] on button "Search" at bounding box center [471, 341] width 38 height 16
click at [304, 86] on input "15259" at bounding box center [418, 85] width 285 height 13
type input "15225"
click at [452, 333] on button "Search" at bounding box center [471, 341] width 38 height 16
click at [317, 86] on input "15225" at bounding box center [418, 85] width 285 height 13
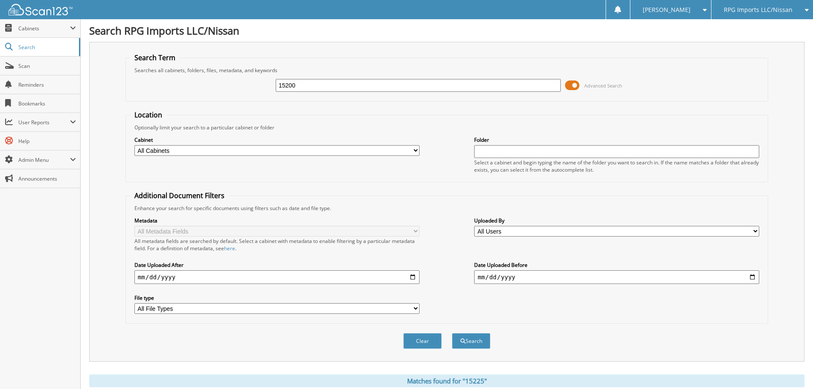
type input "15200"
click at [452, 333] on button "Search" at bounding box center [471, 341] width 38 height 16
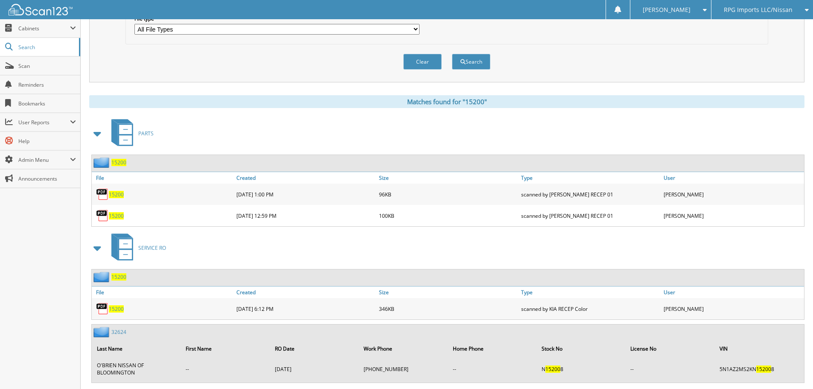
scroll to position [44, 0]
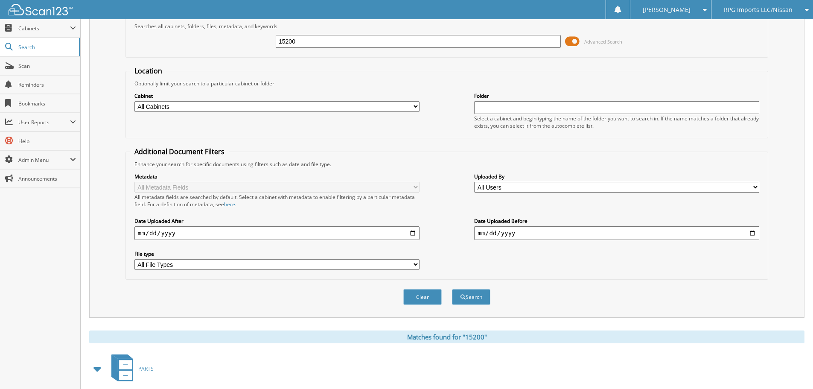
click at [333, 42] on input "15200" at bounding box center [418, 41] width 285 height 13
type input "15209"
click at [452, 289] on button "Search" at bounding box center [471, 297] width 38 height 16
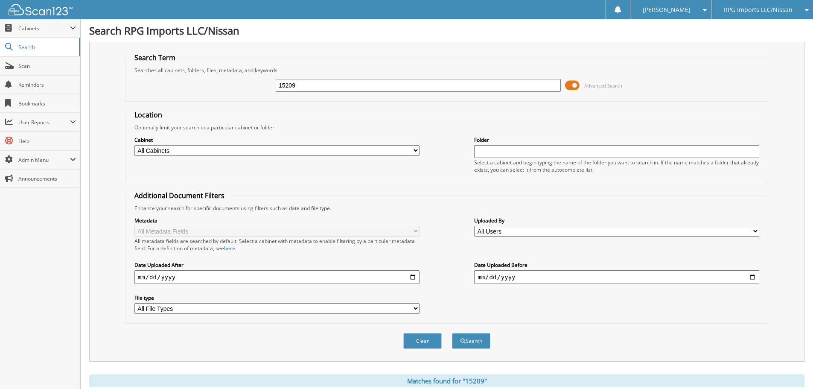
click at [353, 87] on input "15209" at bounding box center [418, 85] width 285 height 13
type input "15307"
click at [452, 333] on button "Search" at bounding box center [471, 341] width 38 height 16
click at [337, 88] on input "15307" at bounding box center [418, 85] width 285 height 13
type input "15285"
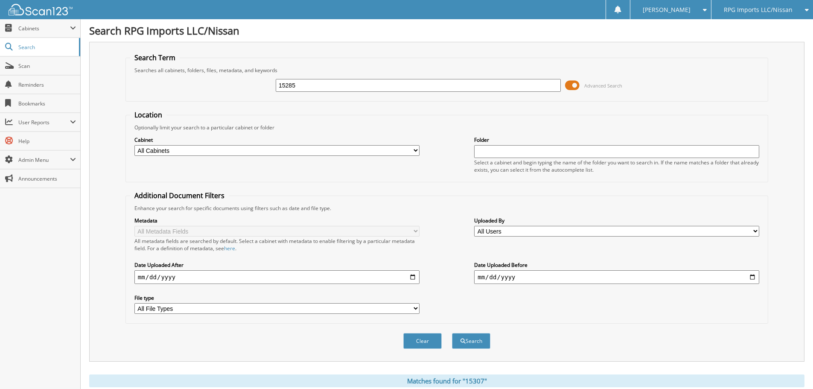
click at [452, 333] on button "Search" at bounding box center [471, 341] width 38 height 16
click at [374, 87] on input "15285" at bounding box center [418, 85] width 285 height 13
type input "15334"
click at [452, 333] on button "Search" at bounding box center [471, 341] width 38 height 16
click at [350, 79] on input "15334" at bounding box center [418, 85] width 285 height 13
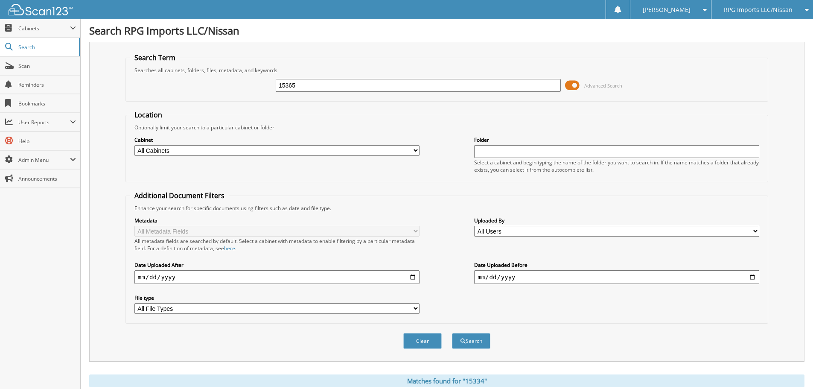
type input "15365"
click at [452, 333] on button "Search" at bounding box center [471, 341] width 38 height 16
click at [325, 85] on input "15365" at bounding box center [418, 85] width 285 height 13
type input "15306"
click at [452, 333] on button "Search" at bounding box center [471, 341] width 38 height 16
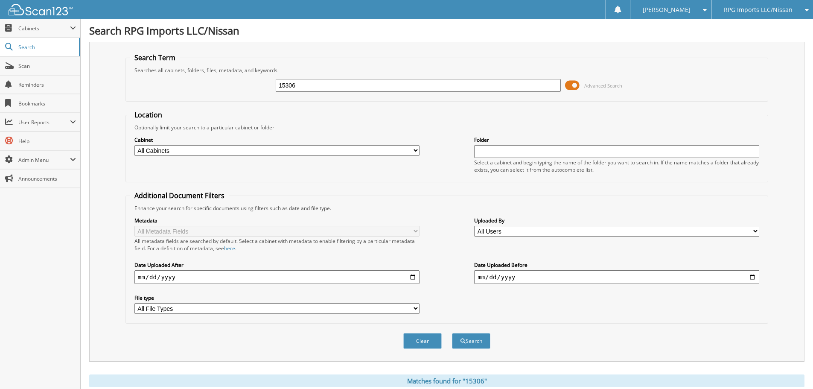
click at [344, 87] on input "15306" at bounding box center [418, 85] width 285 height 13
type input "15208"
click at [452, 333] on button "Search" at bounding box center [471, 341] width 38 height 16
click at [344, 88] on input "15208" at bounding box center [418, 85] width 285 height 13
type input "15220"
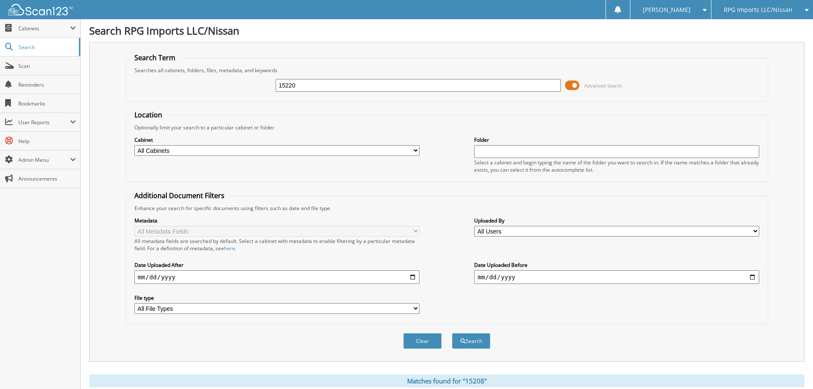
click at [452, 333] on button "Search" at bounding box center [471, 341] width 38 height 16
click at [329, 85] on input "15220" at bounding box center [418, 85] width 285 height 13
type input "15256"
click at [452, 333] on button "Search" at bounding box center [471, 341] width 38 height 16
click at [335, 84] on input "15256" at bounding box center [418, 85] width 285 height 13
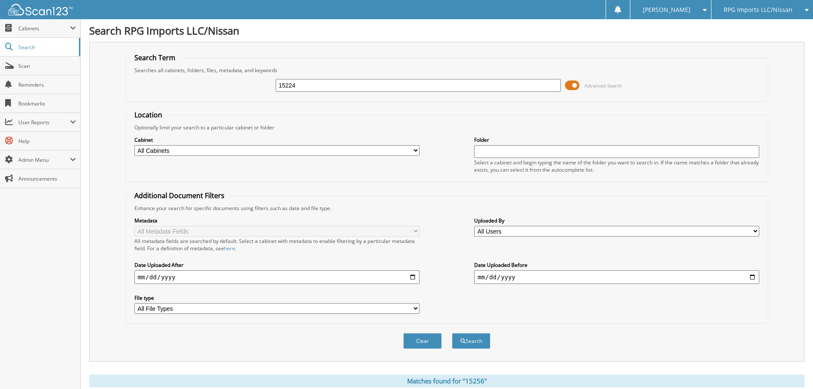
type input "15224"
click at [452, 333] on button "Search" at bounding box center [471, 341] width 38 height 16
click at [321, 88] on input "15224" at bounding box center [418, 85] width 285 height 13
type input "15237"
click at [452, 333] on button "Search" at bounding box center [471, 341] width 38 height 16
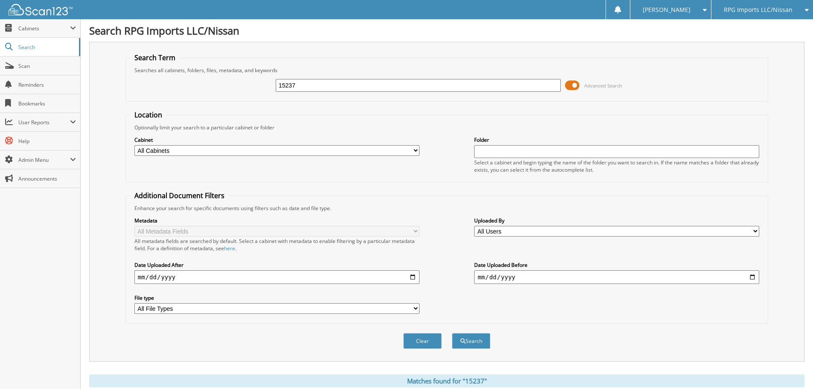
click at [364, 87] on input "15237" at bounding box center [418, 85] width 285 height 13
type input "15292"
click at [452, 333] on button "Search" at bounding box center [471, 341] width 38 height 16
click at [374, 86] on input "15292" at bounding box center [418, 85] width 285 height 13
type input "15303"
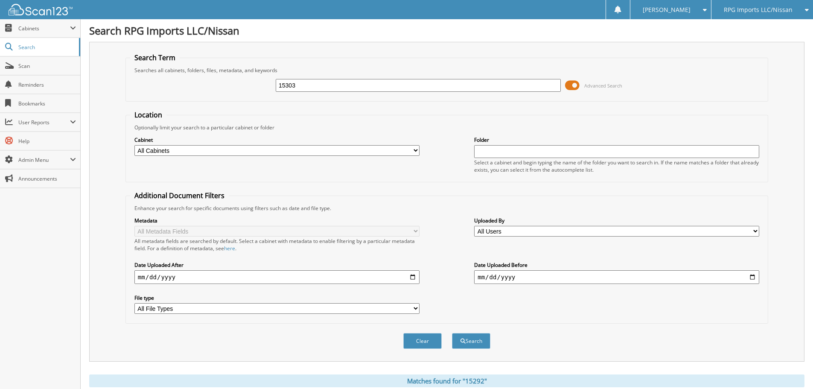
click at [452, 333] on button "Search" at bounding box center [471, 341] width 38 height 16
click at [349, 85] on input "15303" at bounding box center [418, 85] width 285 height 13
type input "15201"
click at [452, 333] on button "Search" at bounding box center [471, 341] width 38 height 16
click at [346, 86] on input "15201" at bounding box center [418, 85] width 285 height 13
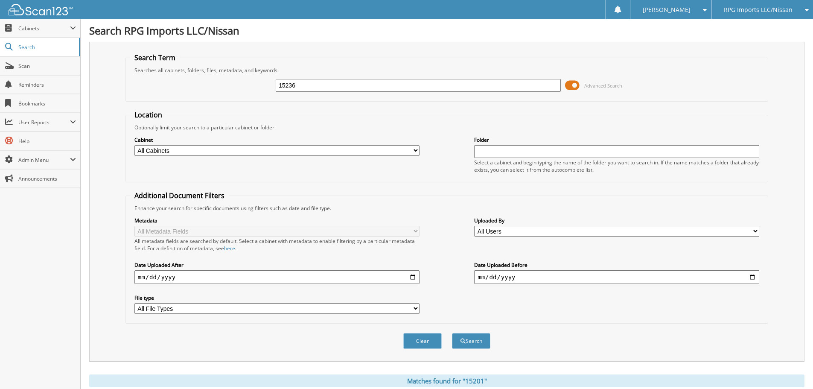
type input "15236"
click at [452, 333] on button "Search" at bounding box center [471, 341] width 38 height 16
click at [342, 85] on input "15236" at bounding box center [418, 85] width 285 height 13
type input "15260"
click at [452, 333] on button "Search" at bounding box center [471, 341] width 38 height 16
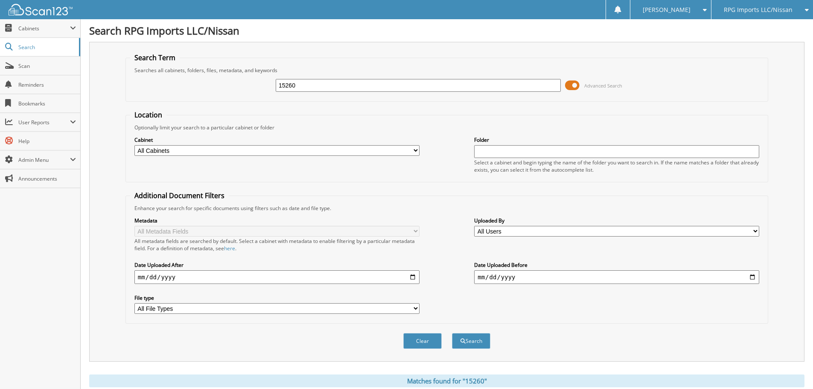
click at [359, 87] on input "15260" at bounding box center [418, 85] width 285 height 13
type input "15279"
click at [452, 333] on button "Search" at bounding box center [471, 341] width 38 height 16
click at [312, 83] on input "15279" at bounding box center [418, 85] width 285 height 13
type input "15318"
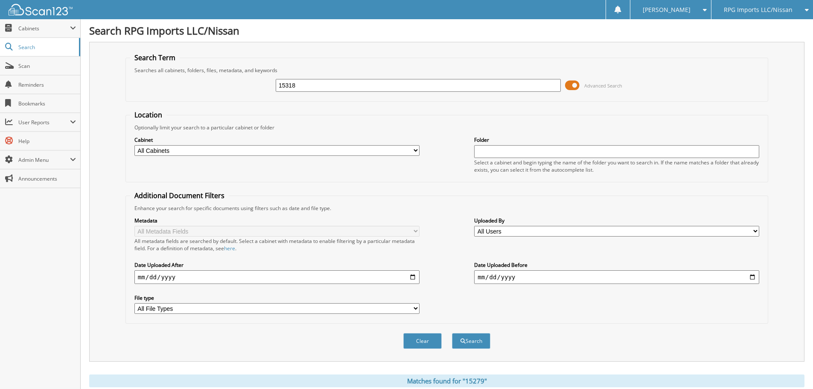
click at [452, 333] on button "Search" at bounding box center [471, 341] width 38 height 16
click at [356, 85] on input "15318" at bounding box center [418, 85] width 285 height 13
type input "15381"
click at [452, 333] on button "Search" at bounding box center [471, 341] width 38 height 16
click at [347, 83] on input "15381" at bounding box center [418, 85] width 285 height 13
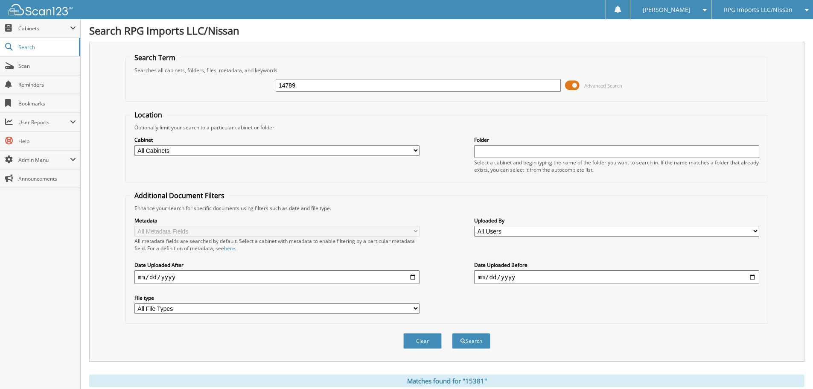
type input "14789"
click at [452, 333] on button "Search" at bounding box center [471, 341] width 38 height 16
click at [314, 86] on input "14789" at bounding box center [418, 85] width 285 height 13
type input "14849"
click at [452, 333] on button "Search" at bounding box center [471, 341] width 38 height 16
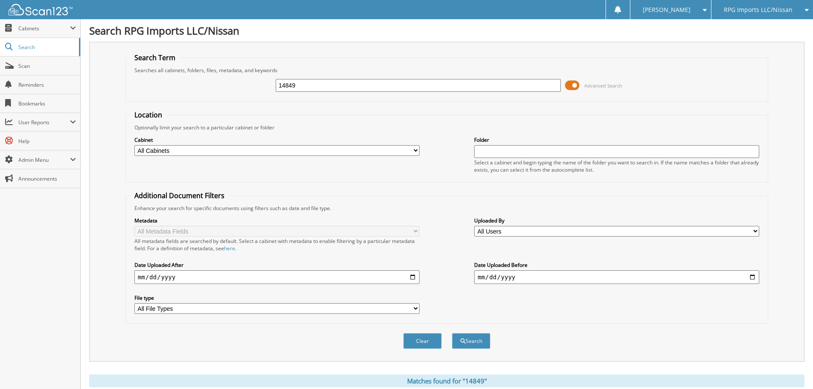
click at [351, 87] on input "14849" at bounding box center [418, 85] width 285 height 13
type input "14787"
click at [452, 333] on button "Search" at bounding box center [471, 341] width 38 height 16
drag, startPoint x: 335, startPoint y: 85, endPoint x: 140, endPoint y: 58, distance: 196.5
click at [147, 57] on fieldset "Search Term Searches all cabinets, folders, files, metadata, and keywords 14787…" at bounding box center [447, 77] width 643 height 49
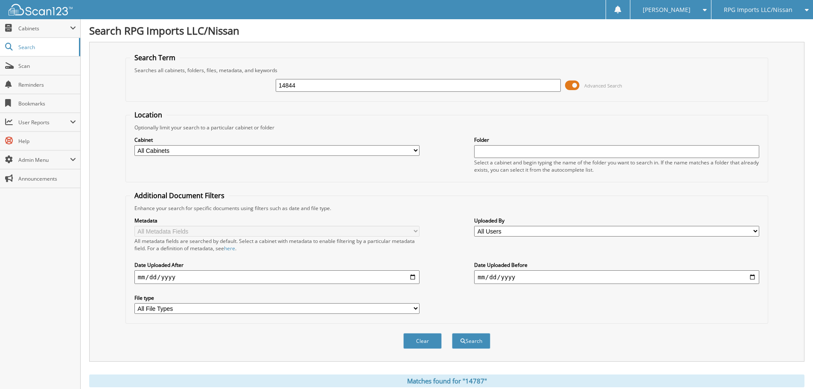
type input "14844"
click at [452, 333] on button "Search" at bounding box center [471, 341] width 38 height 16
click at [339, 87] on input "14844" at bounding box center [418, 85] width 285 height 13
type input "14802"
click at [452, 333] on button "Search" at bounding box center [471, 341] width 38 height 16
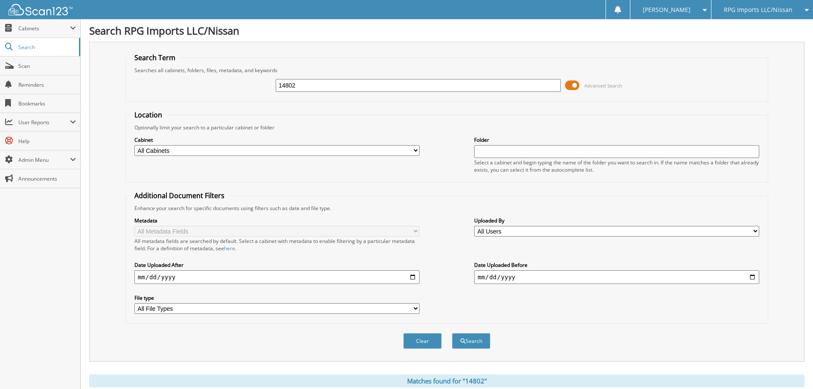
click at [339, 88] on input "14802" at bounding box center [418, 85] width 285 height 13
type input "14851"
click at [452, 333] on button "Search" at bounding box center [471, 341] width 38 height 16
drag, startPoint x: 340, startPoint y: 87, endPoint x: 70, endPoint y: 33, distance: 274.8
click at [85, 38] on div "Search RPG Imports LLC/Nissan Search Term Searches all cabinets, folders, files…" at bounding box center [447, 348] width 733 height 696
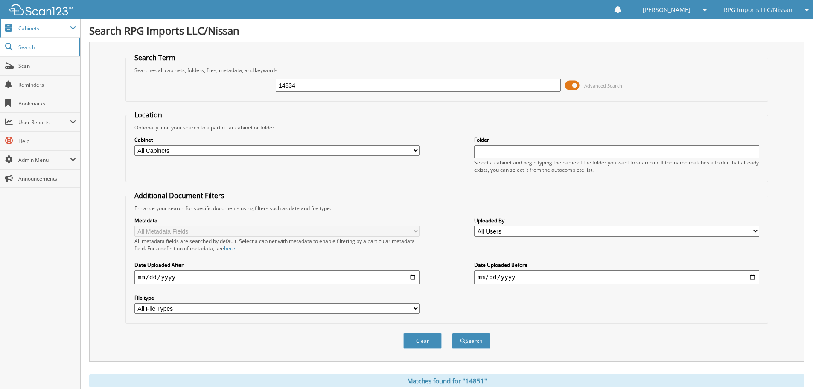
type input "14834"
click at [452, 333] on button "Search" at bounding box center [471, 341] width 38 height 16
click at [310, 82] on input "14834" at bounding box center [418, 85] width 285 height 13
type input "14835"
click at [452, 333] on button "Search" at bounding box center [471, 341] width 38 height 16
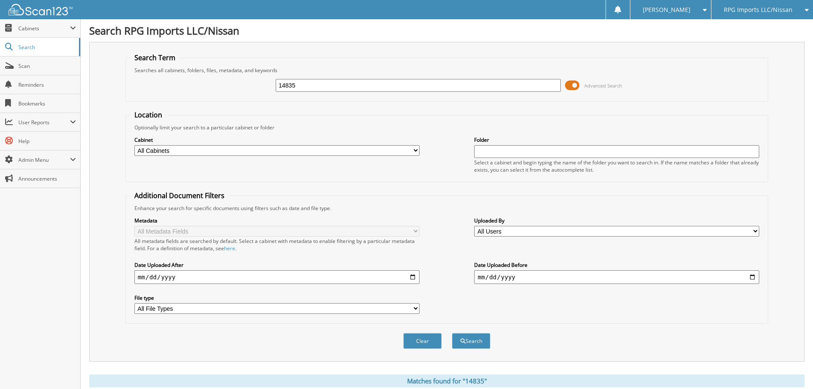
click at [302, 86] on input "14835" at bounding box center [418, 85] width 285 height 13
type input "14824"
click at [452, 333] on button "Search" at bounding box center [471, 341] width 38 height 16
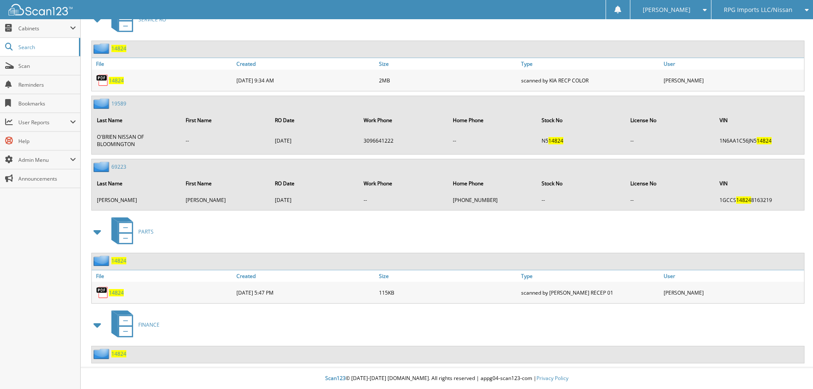
scroll to position [9, 0]
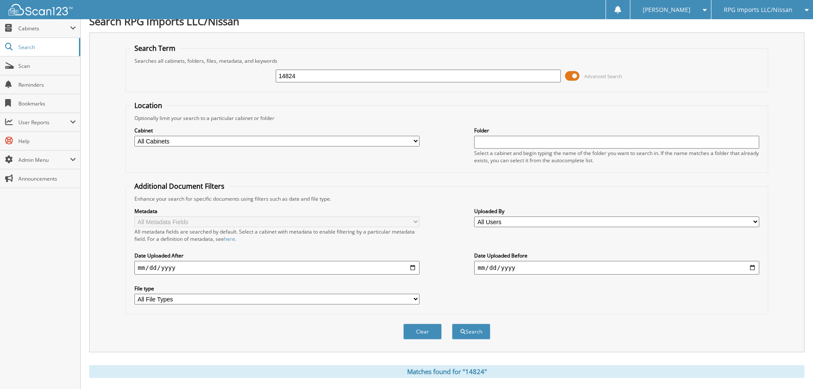
click at [309, 78] on input "14824" at bounding box center [418, 76] width 285 height 13
type input "14829"
click at [452, 324] on button "Search" at bounding box center [471, 332] width 38 height 16
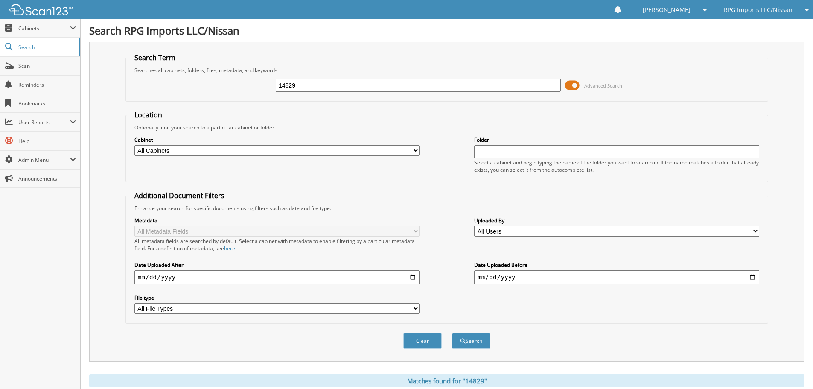
click at [348, 82] on input "14829" at bounding box center [418, 85] width 285 height 13
type input "14830"
click at [452, 333] on button "Search" at bounding box center [471, 341] width 38 height 16
click at [329, 88] on input "14830" at bounding box center [418, 85] width 285 height 13
type input "148783"
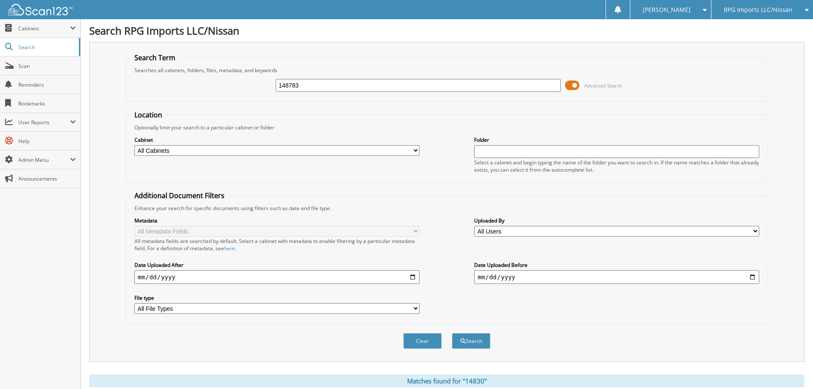
click at [452, 333] on button "Search" at bounding box center [471, 341] width 38 height 16
click at [329, 88] on input "148783" at bounding box center [418, 85] width 285 height 13
type input "14783"
click at [452, 333] on button "Search" at bounding box center [471, 341] width 38 height 16
click at [341, 89] on input "14783" at bounding box center [418, 85] width 285 height 13
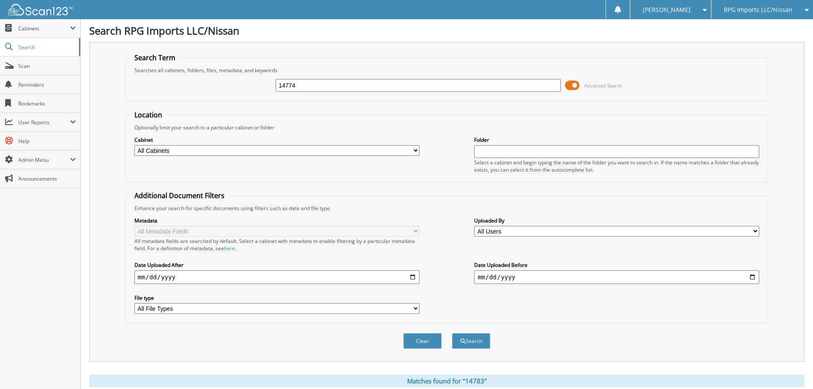
type input "14774"
click at [452, 333] on button "Search" at bounding box center [471, 341] width 38 height 16
click at [330, 85] on input "14774" at bounding box center [418, 85] width 285 height 13
type input "14851"
click at [452, 333] on button "Search" at bounding box center [471, 341] width 38 height 16
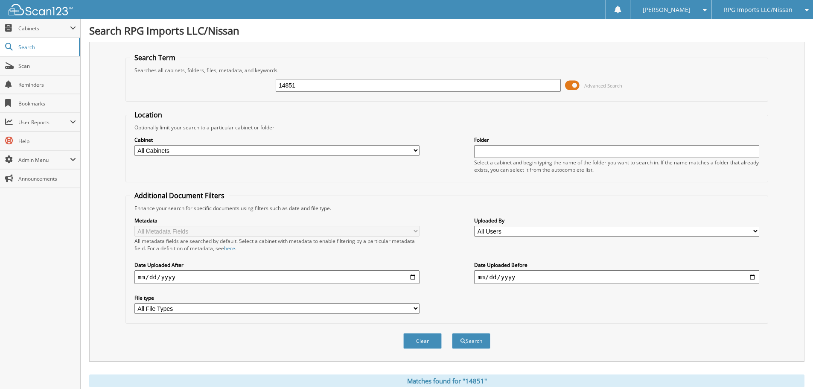
click at [331, 84] on input "14851" at bounding box center [418, 85] width 285 height 13
type input "14831"
click at [452, 333] on button "Search" at bounding box center [471, 341] width 38 height 16
click at [334, 83] on input "14831" at bounding box center [418, 85] width 285 height 13
type input "14796"
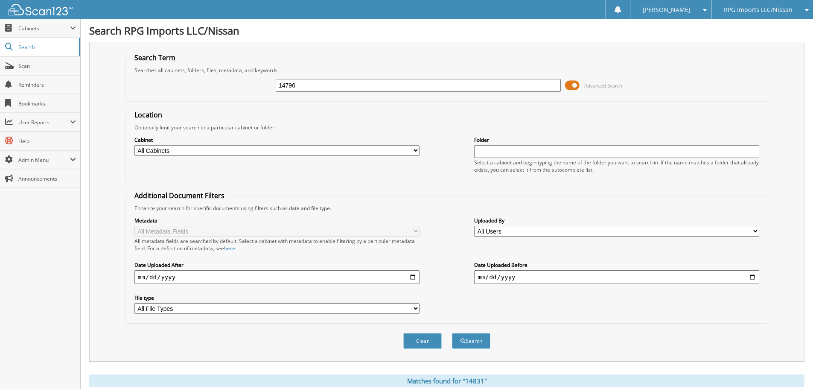
click at [452, 333] on button "Search" at bounding box center [471, 341] width 38 height 16
click at [340, 88] on input "14796" at bounding box center [418, 85] width 285 height 13
type input "14806"
click at [452, 333] on button "Search" at bounding box center [471, 341] width 38 height 16
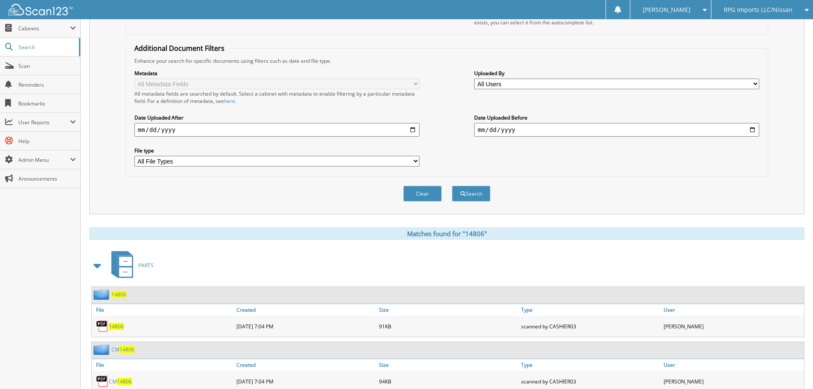
scroll to position [35, 0]
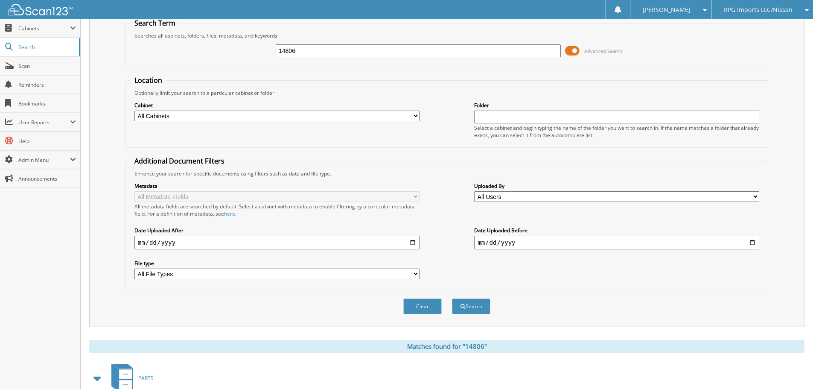
click at [332, 46] on input "14806" at bounding box center [418, 50] width 285 height 13
type input "14840"
click at [452, 298] on button "Search" at bounding box center [471, 306] width 38 height 16
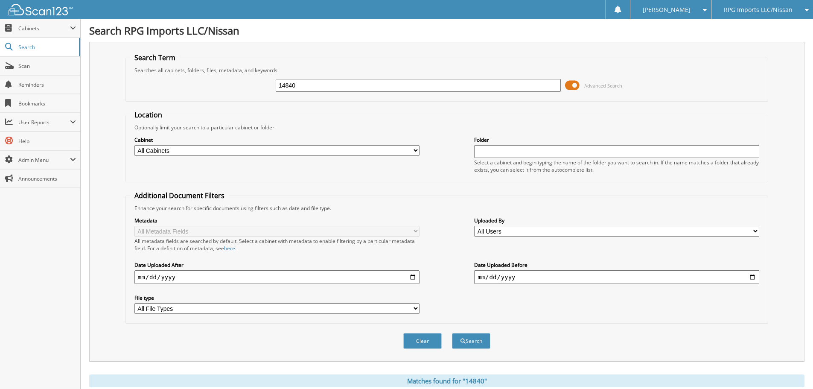
click at [334, 86] on input "14840" at bounding box center [418, 85] width 285 height 13
type input "14855"
click at [452, 333] on button "Search" at bounding box center [471, 341] width 38 height 16
click at [333, 84] on input "14855" at bounding box center [418, 85] width 285 height 13
type input "14760"
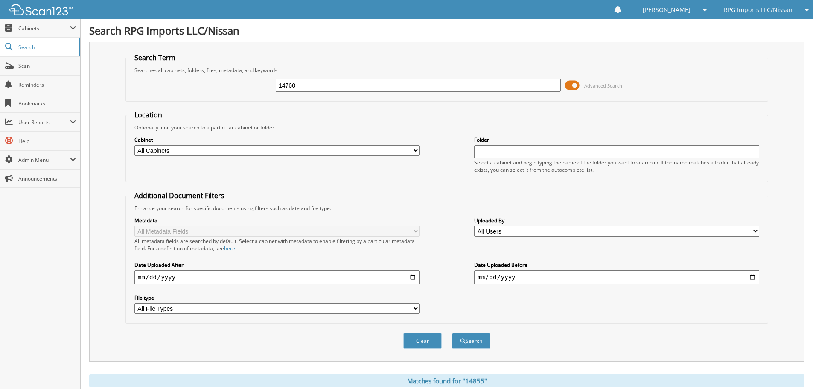
click at [452, 333] on button "Search" at bounding box center [471, 341] width 38 height 16
click at [312, 84] on input "14760" at bounding box center [418, 85] width 285 height 13
type input "14807"
click at [452, 333] on button "Search" at bounding box center [471, 341] width 38 height 16
click at [350, 90] on input "14807" at bounding box center [418, 85] width 285 height 13
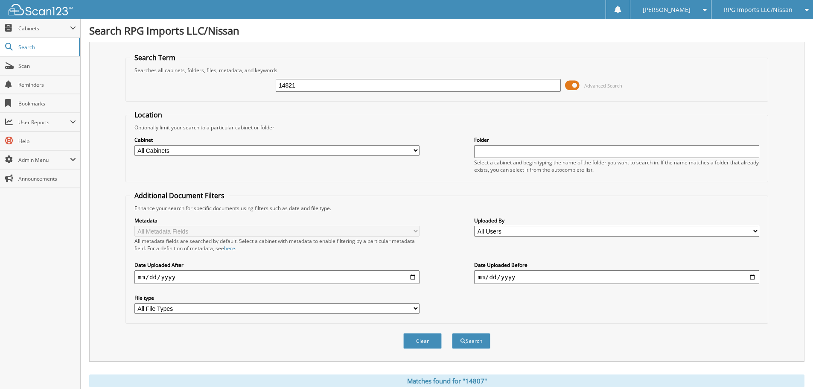
type input "14821"
click at [452, 333] on button "Search" at bounding box center [471, 341] width 38 height 16
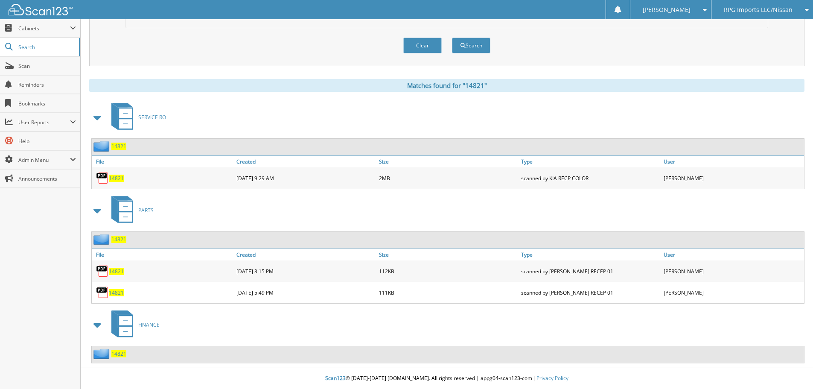
scroll to position [40, 0]
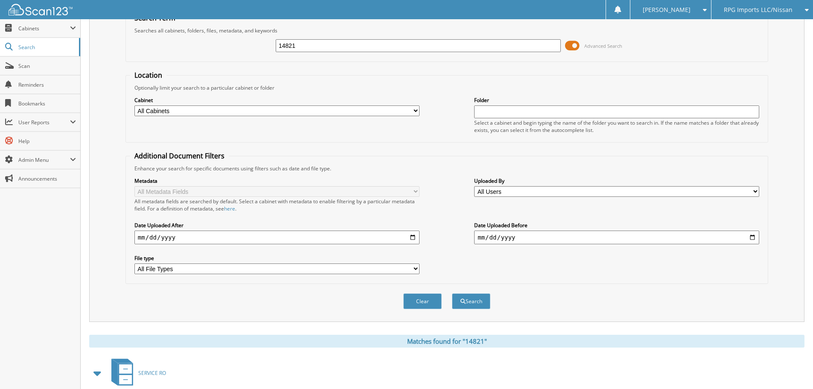
click at [365, 45] on input "14821" at bounding box center [418, 45] width 285 height 13
type input "15370"
click at [452, 293] on button "Search" at bounding box center [471, 301] width 38 height 16
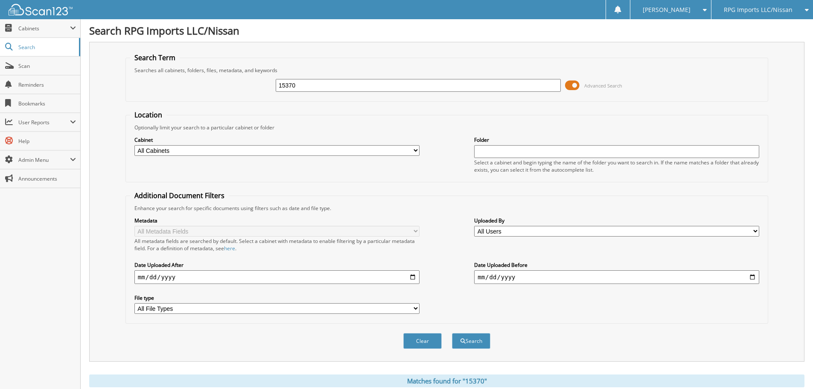
click at [356, 89] on input "15370" at bounding box center [418, 85] width 285 height 13
type input "15324"
click at [452, 333] on button "Search" at bounding box center [471, 341] width 38 height 16
click at [344, 83] on input "15324" at bounding box center [418, 85] width 285 height 13
type input "15355"
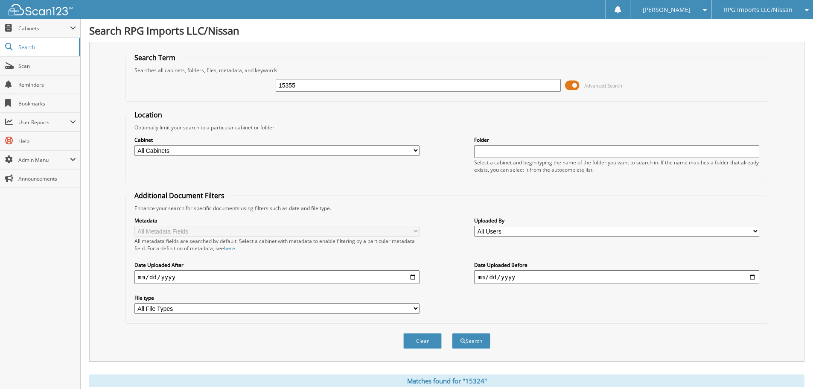
click at [452, 333] on button "Search" at bounding box center [471, 341] width 38 height 16
click at [344, 88] on input "15355" at bounding box center [418, 85] width 285 height 13
type input "15396"
click at [452, 333] on button "Search" at bounding box center [471, 341] width 38 height 16
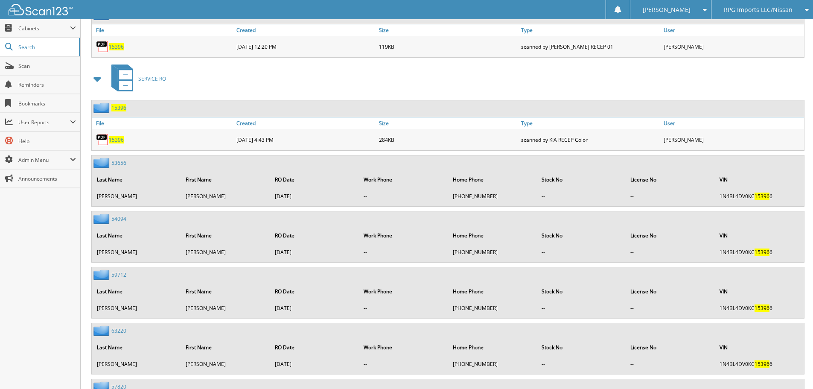
scroll to position [43, 0]
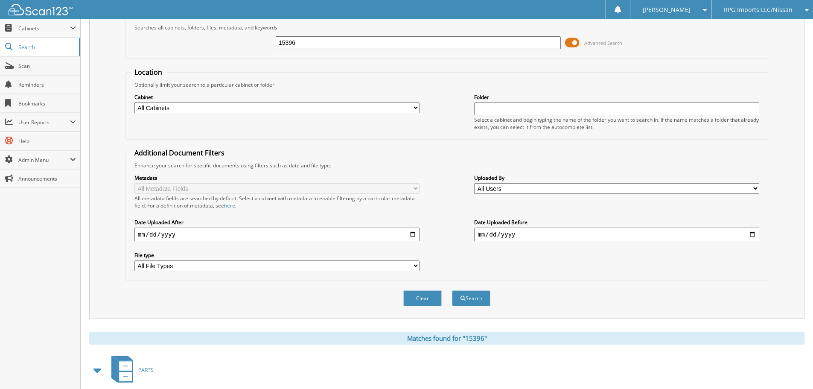
click at [363, 48] on input "15396" at bounding box center [418, 42] width 285 height 13
type input "15386"
click at [452, 290] on button "Search" at bounding box center [471, 298] width 38 height 16
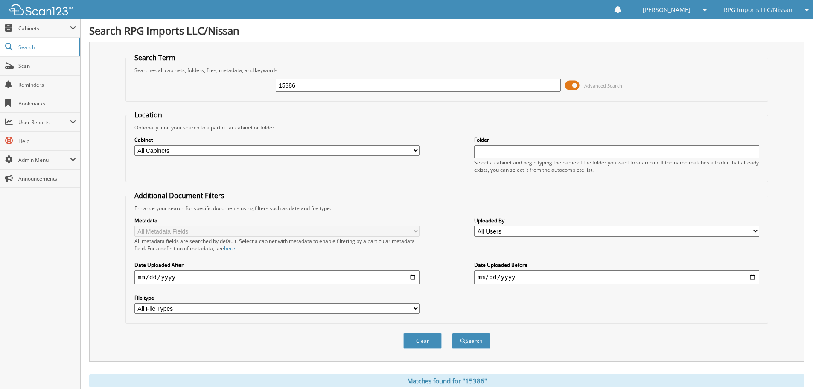
click at [320, 82] on input "15386" at bounding box center [418, 85] width 285 height 13
type input "15339"
click at [452, 333] on button "Search" at bounding box center [471, 341] width 38 height 16
click at [364, 91] on input "15339" at bounding box center [418, 85] width 285 height 13
type input "15322"
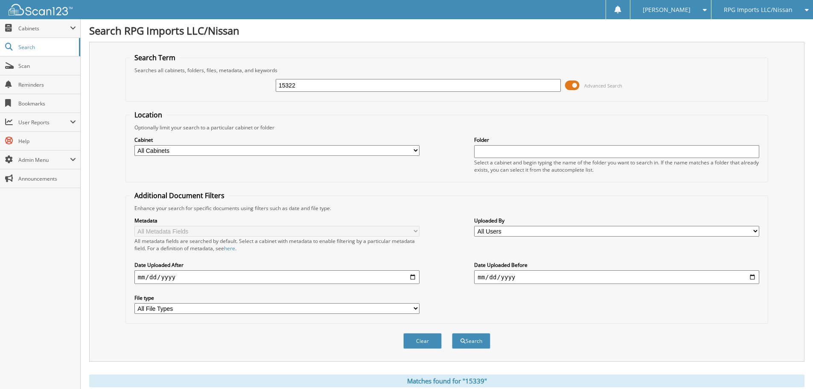
click at [452, 333] on button "Search" at bounding box center [471, 341] width 38 height 16
click at [353, 82] on input "15322" at bounding box center [418, 85] width 285 height 13
type input "15376"
click at [452, 333] on button "Search" at bounding box center [471, 341] width 38 height 16
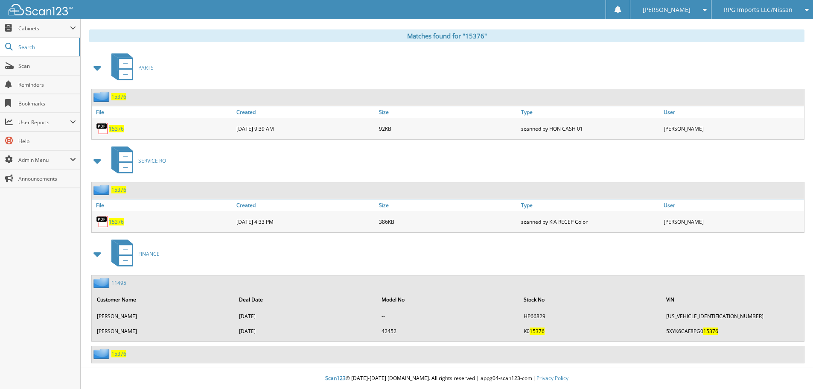
scroll to position [4, 0]
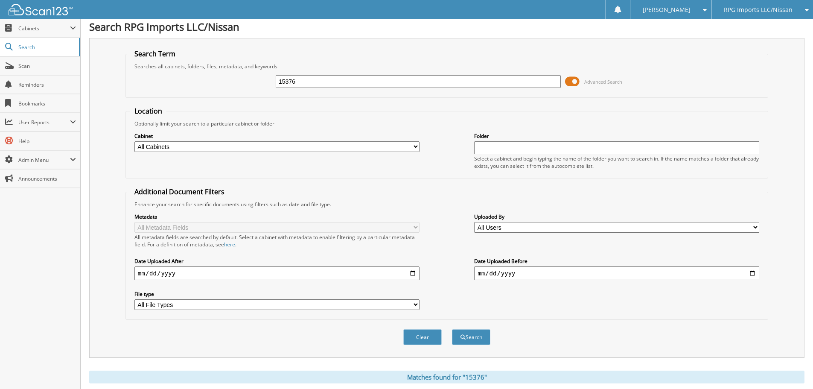
click at [311, 78] on input "15376" at bounding box center [418, 81] width 285 height 13
type input "15377"
click at [452, 329] on button "Search" at bounding box center [471, 337] width 38 height 16
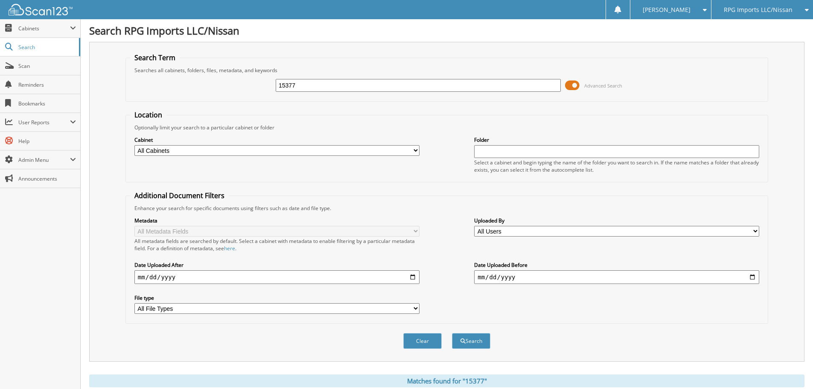
click at [324, 85] on input "15377" at bounding box center [418, 85] width 285 height 13
type input "15330"
click at [452, 333] on button "Search" at bounding box center [471, 341] width 38 height 16
click at [341, 80] on input "15330" at bounding box center [418, 85] width 285 height 13
type input "15254"
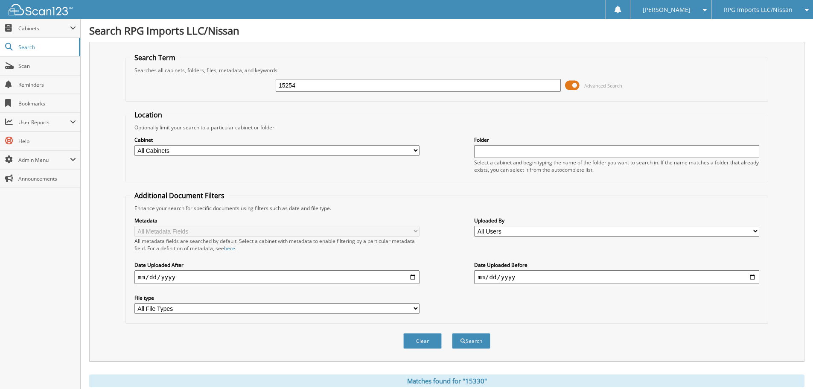
click at [452, 333] on button "Search" at bounding box center [471, 341] width 38 height 16
click at [338, 87] on input "15254" at bounding box center [418, 85] width 285 height 13
type input "15362"
click at [452, 333] on button "Search" at bounding box center [471, 341] width 38 height 16
click at [340, 87] on input "15362" at bounding box center [418, 85] width 285 height 13
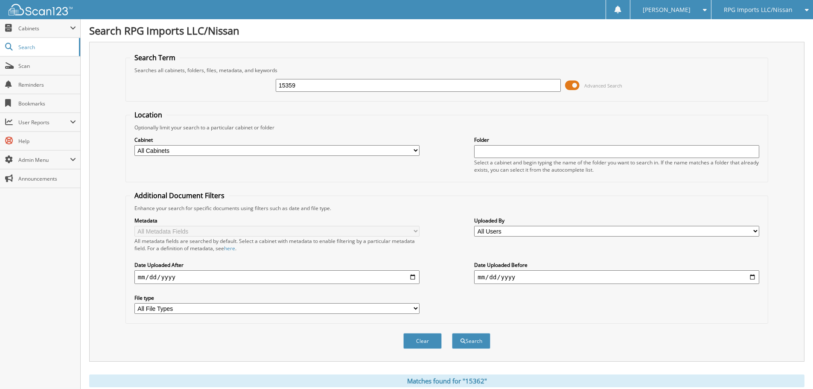
type input "15359"
click at [452, 333] on button "Search" at bounding box center [471, 341] width 38 height 16
click at [346, 92] on div "15359" at bounding box center [418, 85] width 285 height 15
click at [344, 89] on input "15359" at bounding box center [418, 85] width 285 height 13
type input "15378"
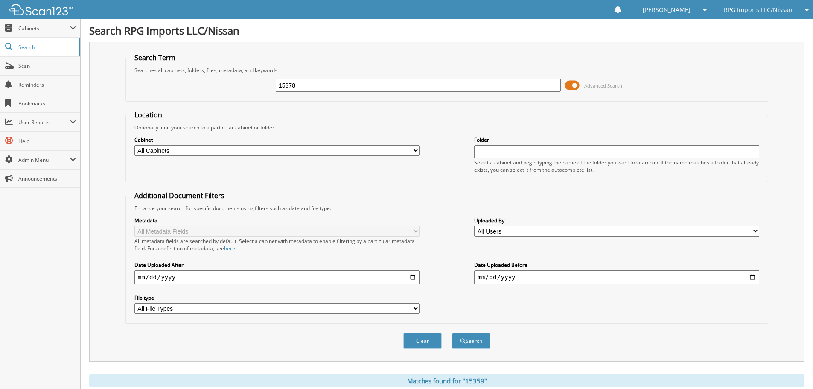
click at [452, 333] on button "Search" at bounding box center [471, 341] width 38 height 16
click at [333, 87] on input "15378" at bounding box center [418, 85] width 285 height 13
type input "15354"
click at [452, 333] on button "Search" at bounding box center [471, 341] width 38 height 16
click at [354, 86] on input "15354" at bounding box center [418, 85] width 285 height 13
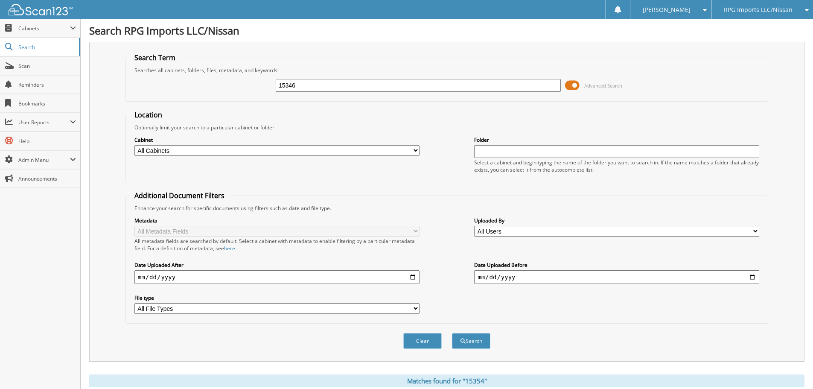
type input "15346"
click at [452, 333] on button "Search" at bounding box center [471, 341] width 38 height 16
click at [330, 83] on input "15346" at bounding box center [418, 85] width 285 height 13
type input "15327"
click at [452, 333] on button "Search" at bounding box center [471, 341] width 38 height 16
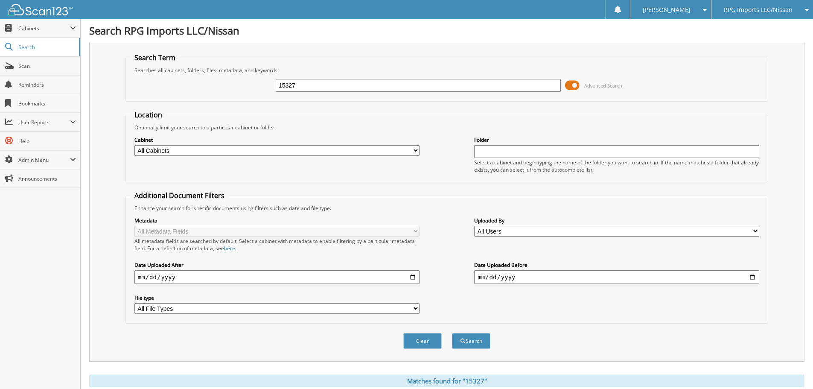
click at [384, 90] on input "15327" at bounding box center [418, 85] width 285 height 13
type input "15392"
click at [452, 333] on button "Search" at bounding box center [471, 341] width 38 height 16
click at [307, 84] on input "15392" at bounding box center [418, 85] width 285 height 13
type input "15394"
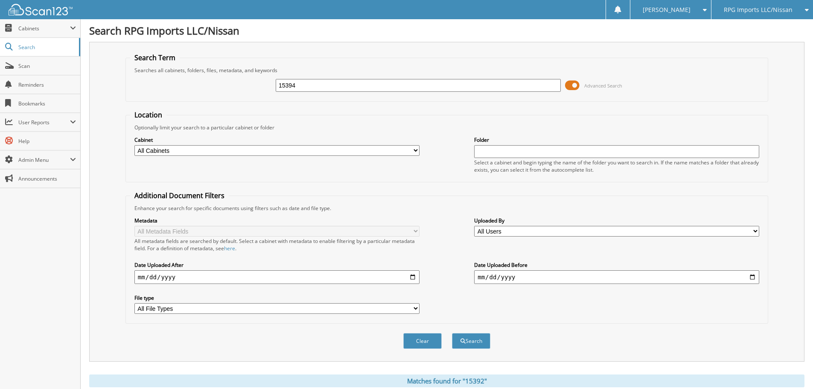
click at [452, 333] on button "Search" at bounding box center [471, 341] width 38 height 16
click at [330, 89] on input "15394" at bounding box center [418, 85] width 285 height 13
type input "15333"
click at [452, 333] on button "Search" at bounding box center [471, 341] width 38 height 16
click at [352, 90] on input "15333" at bounding box center [418, 85] width 285 height 13
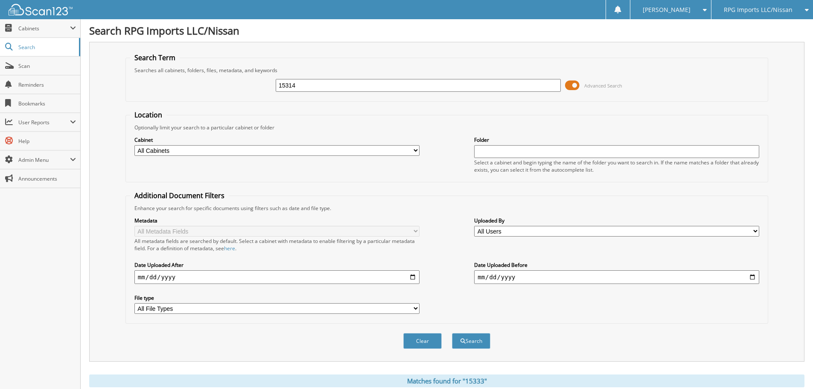
type input "15314"
click at [452, 333] on button "Search" at bounding box center [471, 341] width 38 height 16
click at [368, 83] on input "15314" at bounding box center [418, 85] width 285 height 13
type input "15066"
click at [452, 333] on button "Search" at bounding box center [471, 341] width 38 height 16
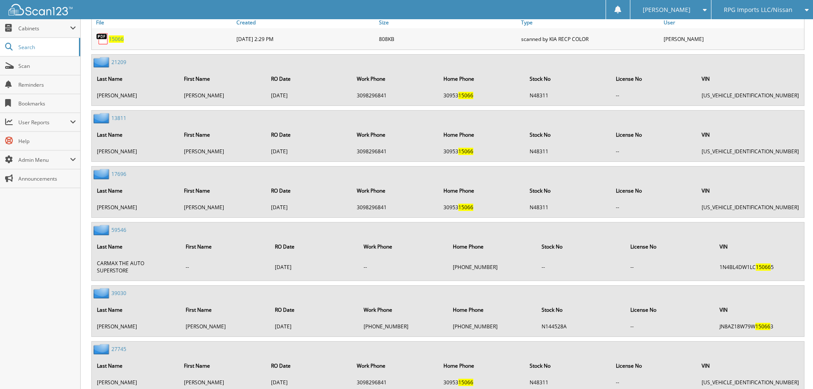
scroll to position [517, 0]
